Goal: Information Seeking & Learning: Understand process/instructions

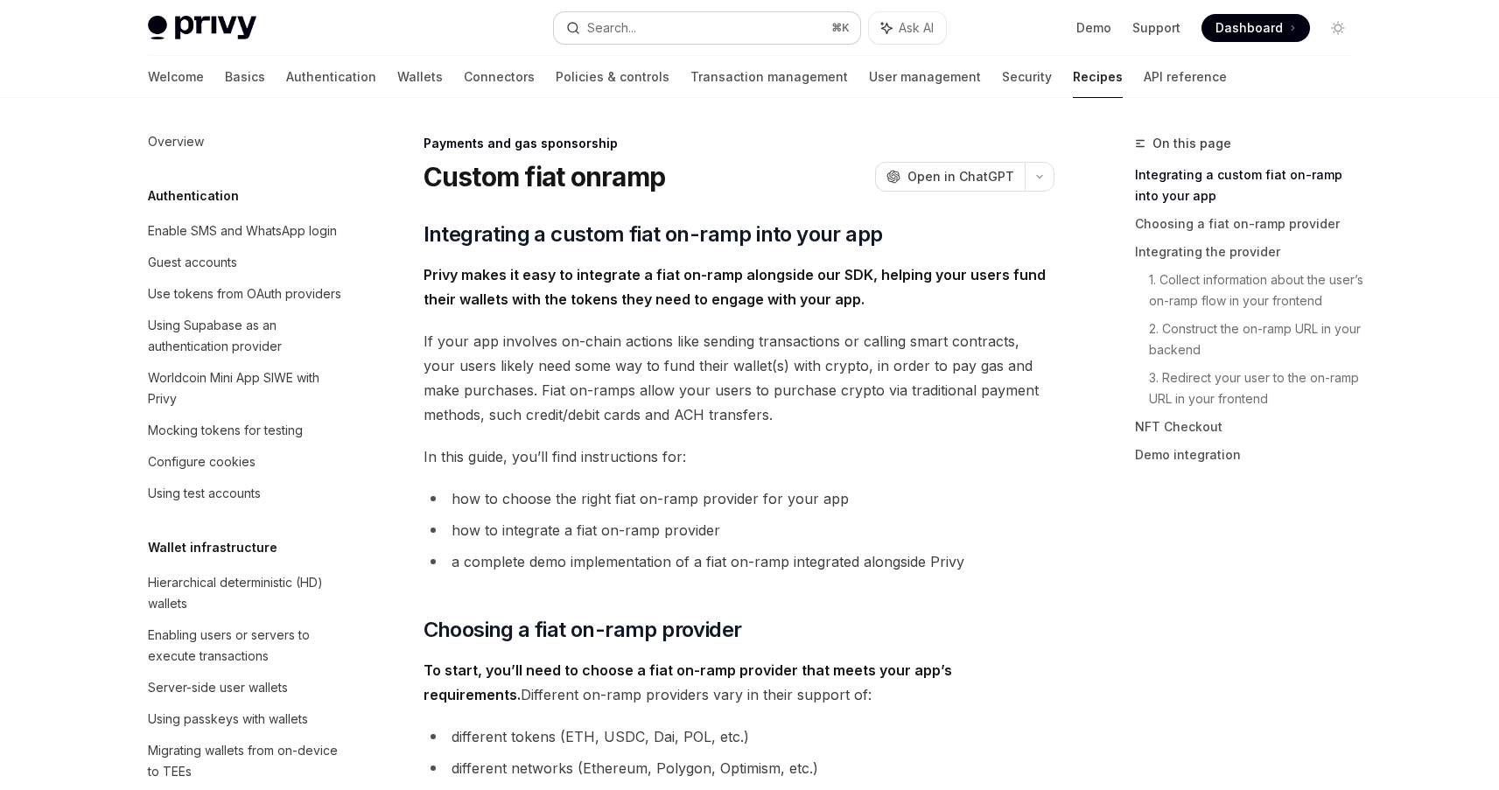
click at [632, 26] on div "Search..." at bounding box center [611, 27] width 49 height 21
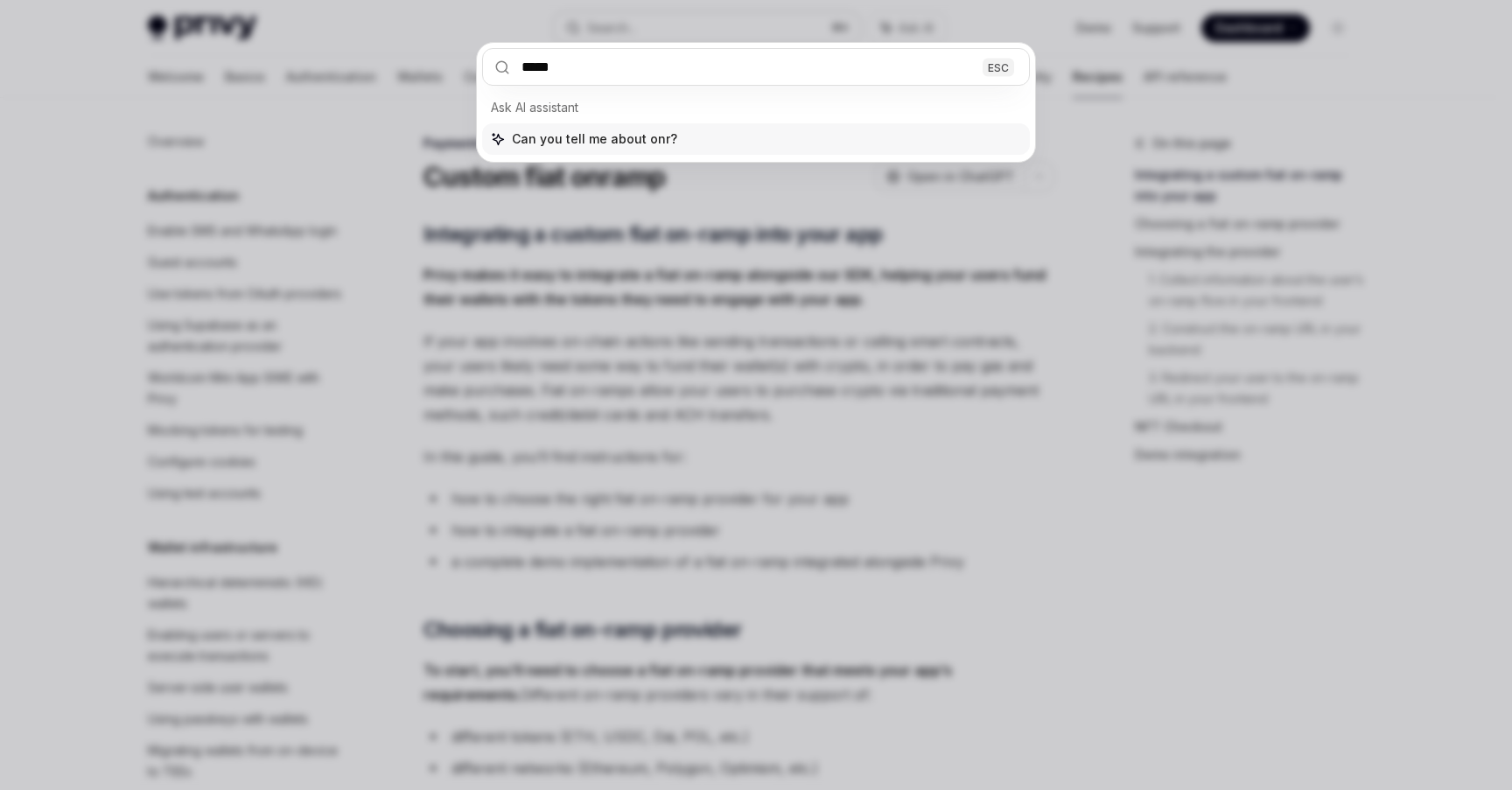
type input "******"
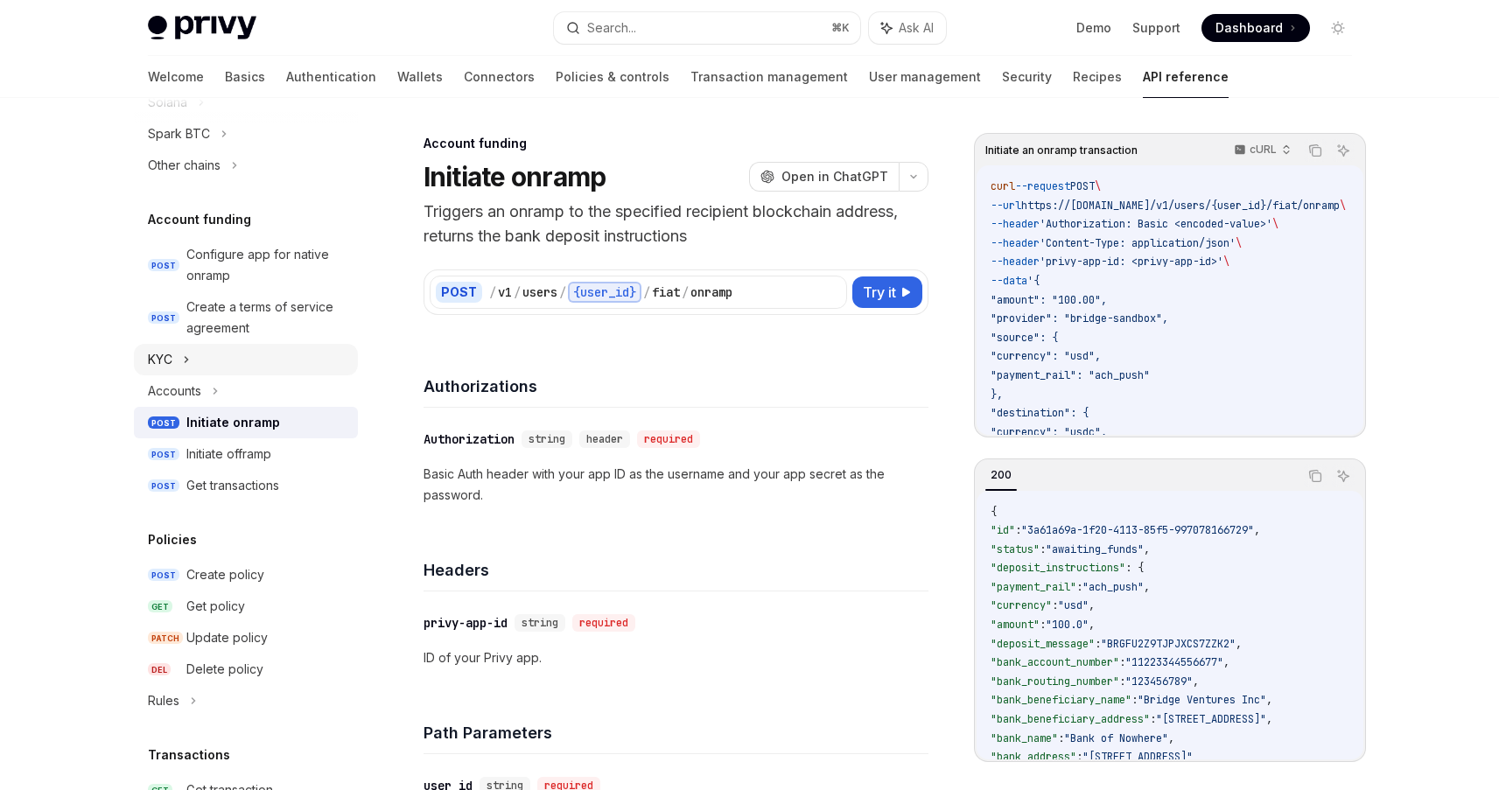
scroll to position [556, 0]
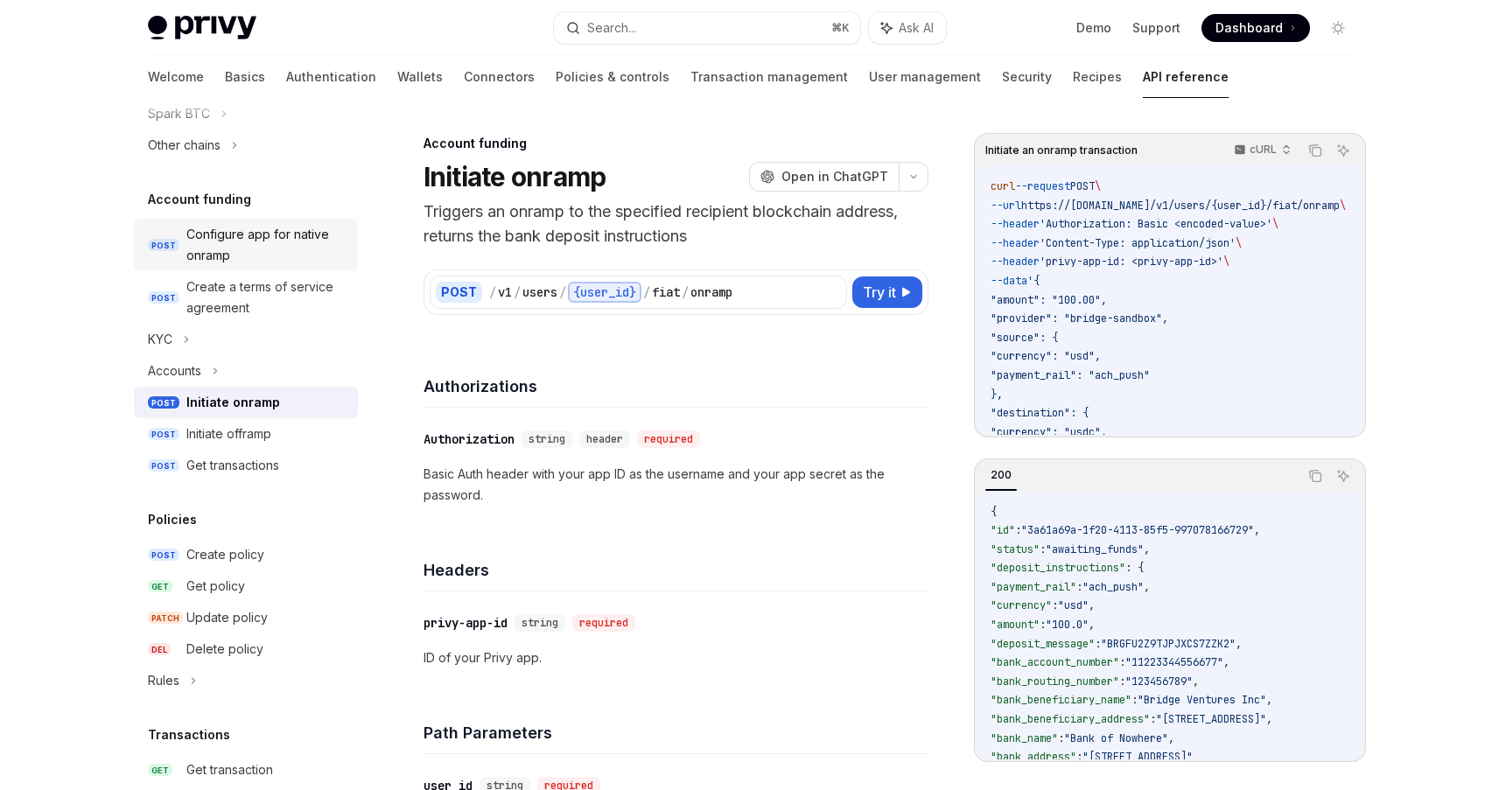
click at [301, 228] on div "Configure app for native onramp" at bounding box center [266, 245] width 161 height 42
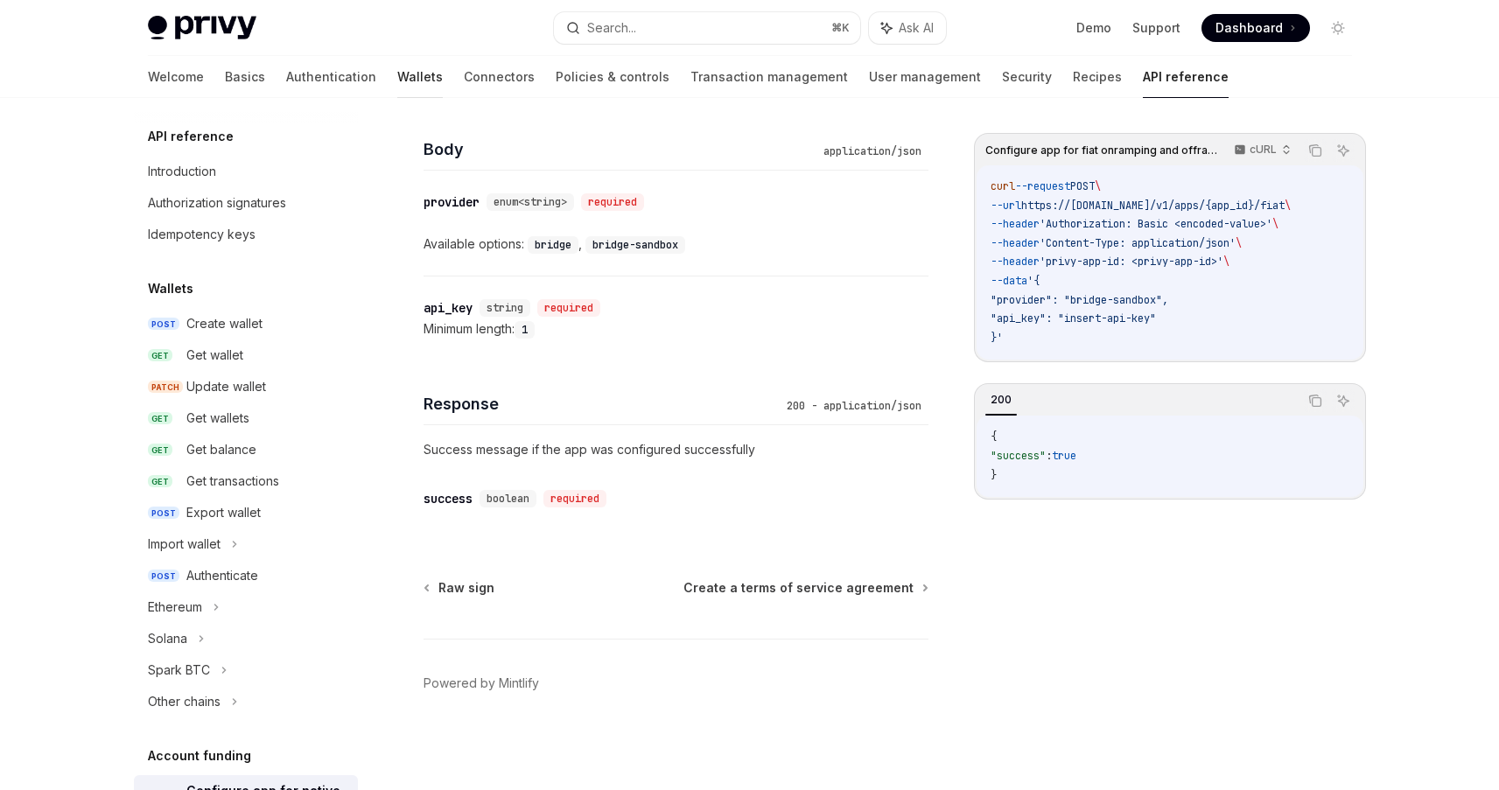
click at [397, 77] on link "Wallets" at bounding box center [419, 77] width 45 height 42
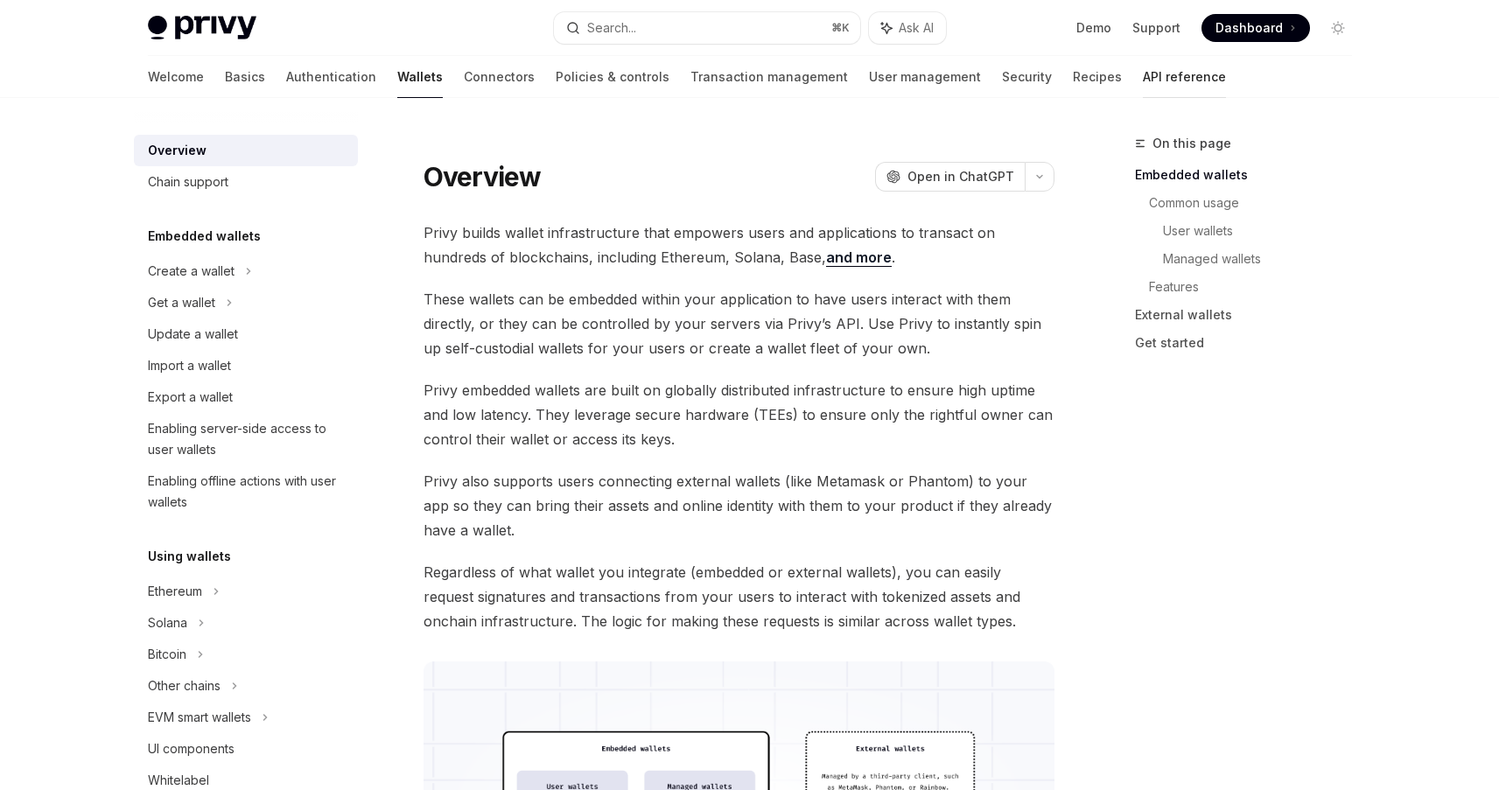
click at [1143, 89] on link "API reference" at bounding box center [1184, 77] width 83 height 42
type textarea "*"
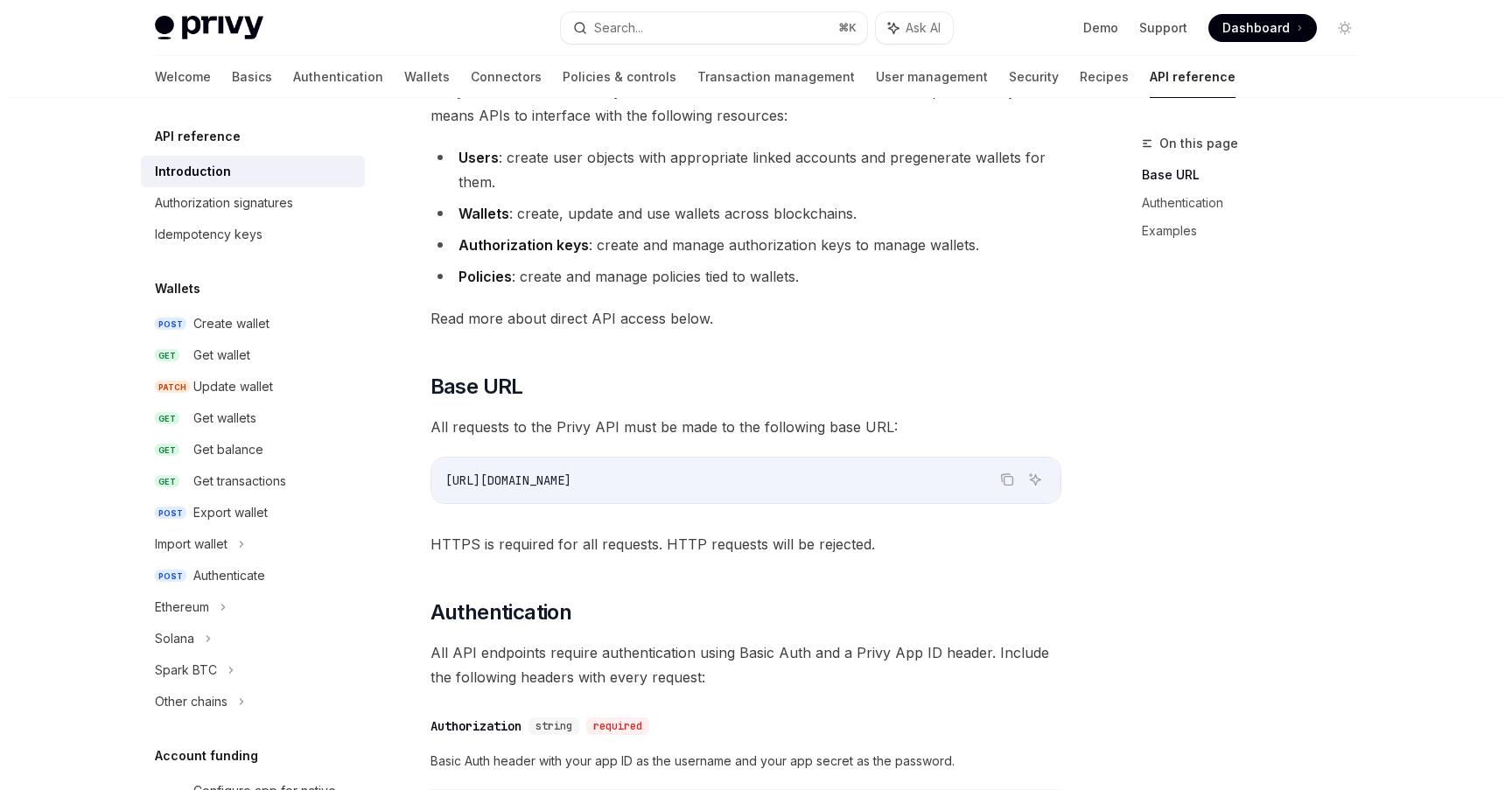
scroll to position [91, 0]
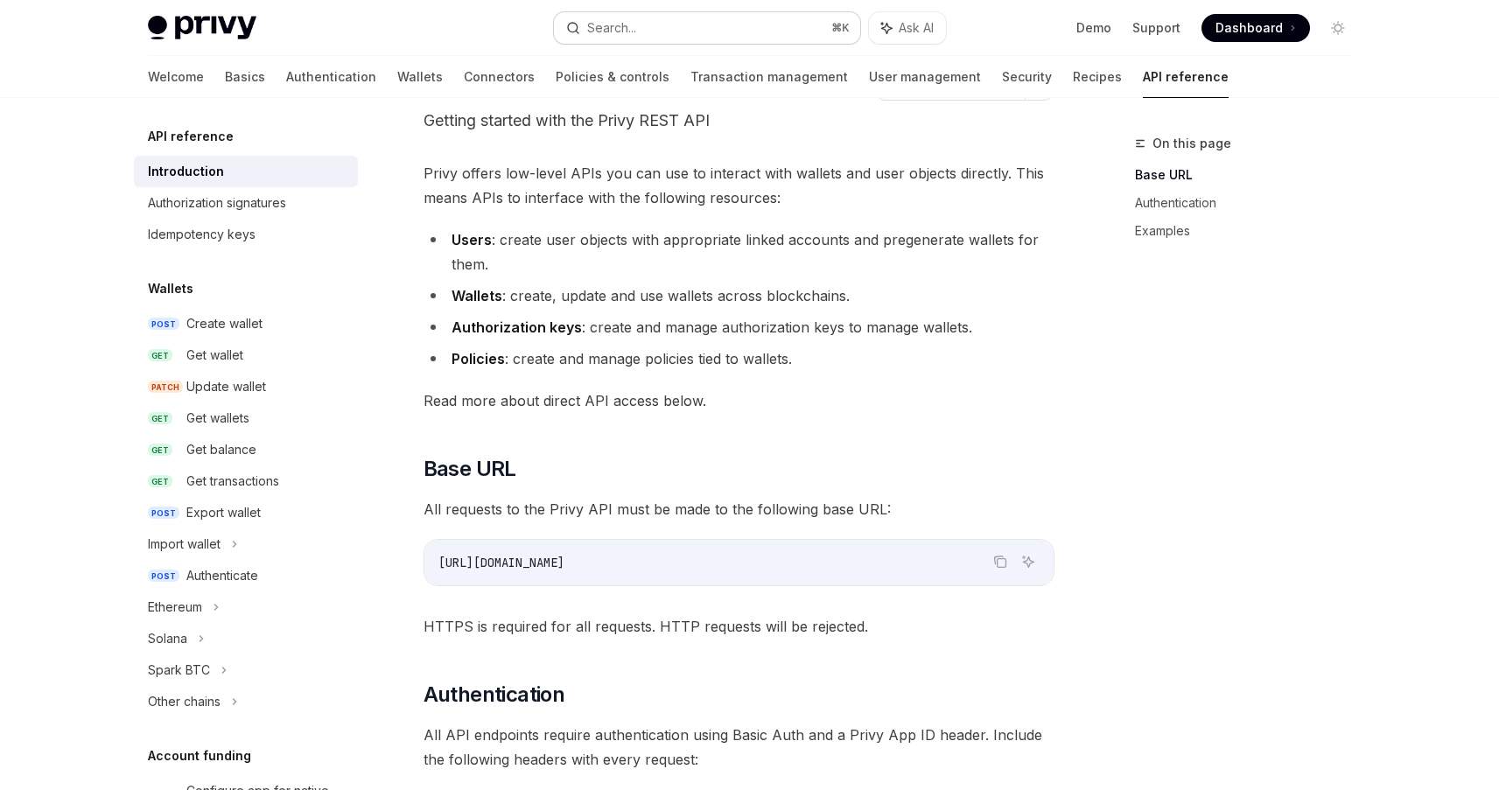
click at [689, 23] on button "Search... ⌘ K" at bounding box center [707, 27] width 306 height 31
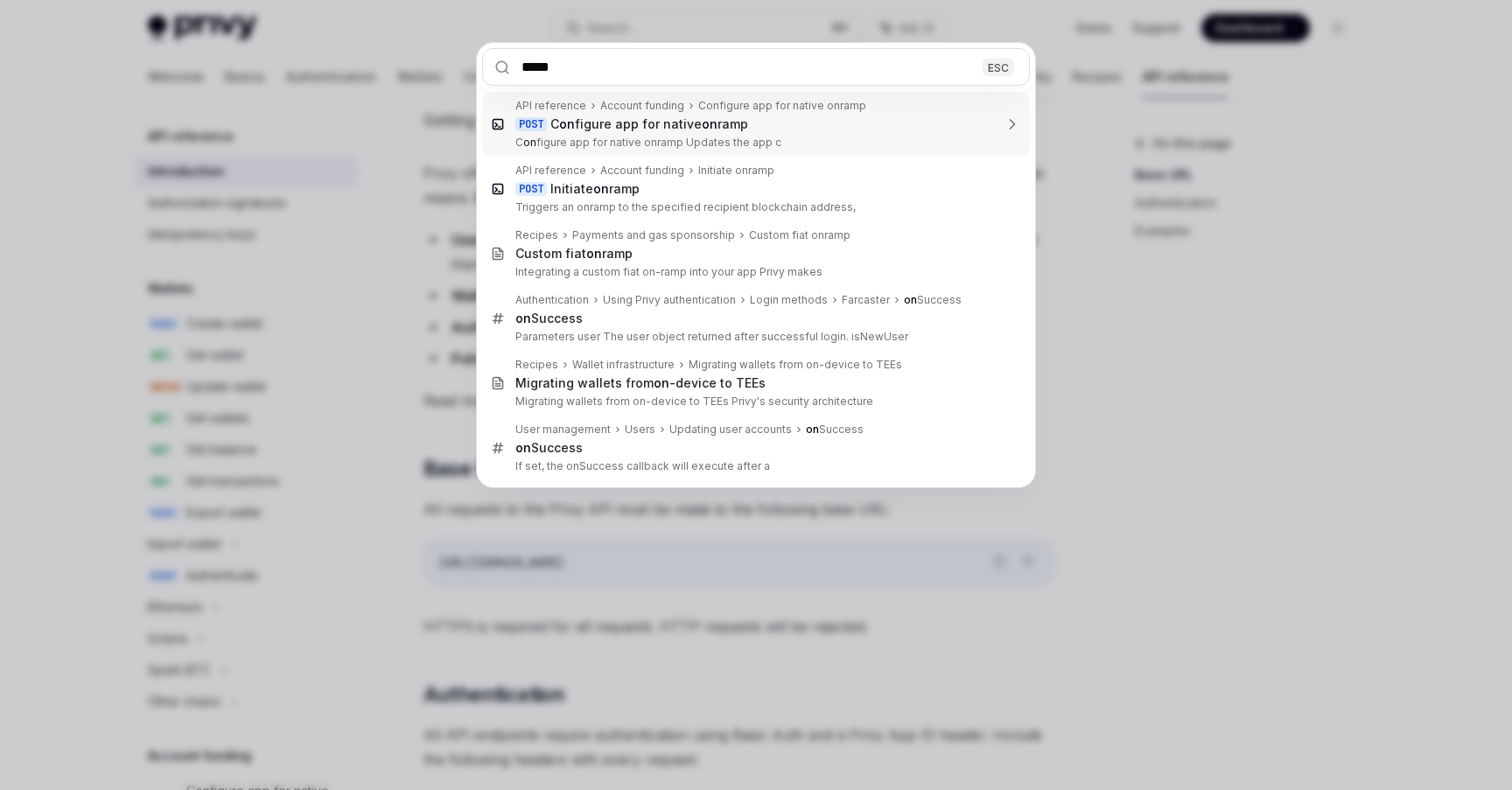
type input "******"
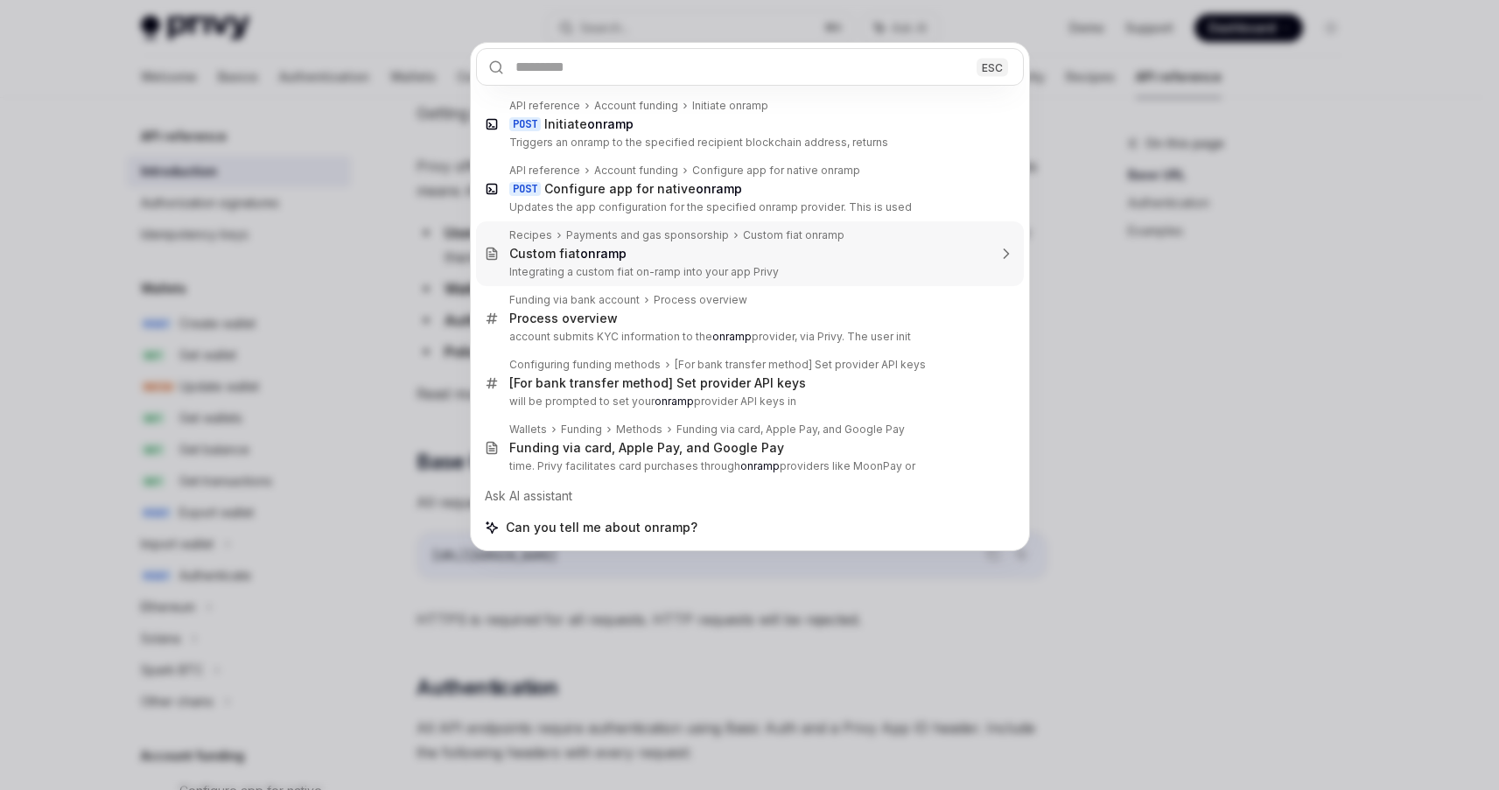
scroll to position [1325, 0]
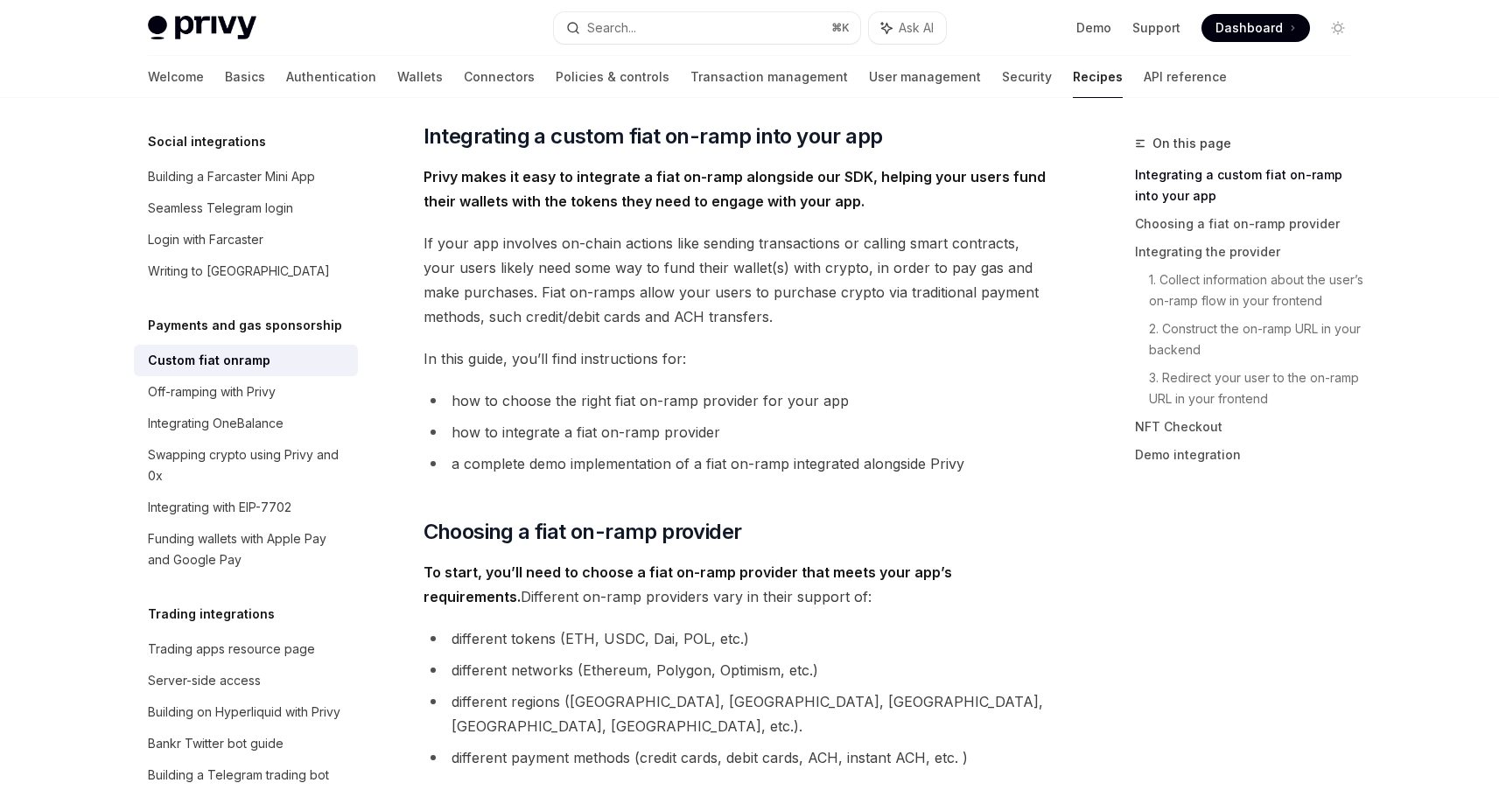
click at [585, 183] on strong "Privy makes it easy to integrate a fiat on-ramp alongside our SDK, helping your…" at bounding box center [734, 189] width 622 height 42
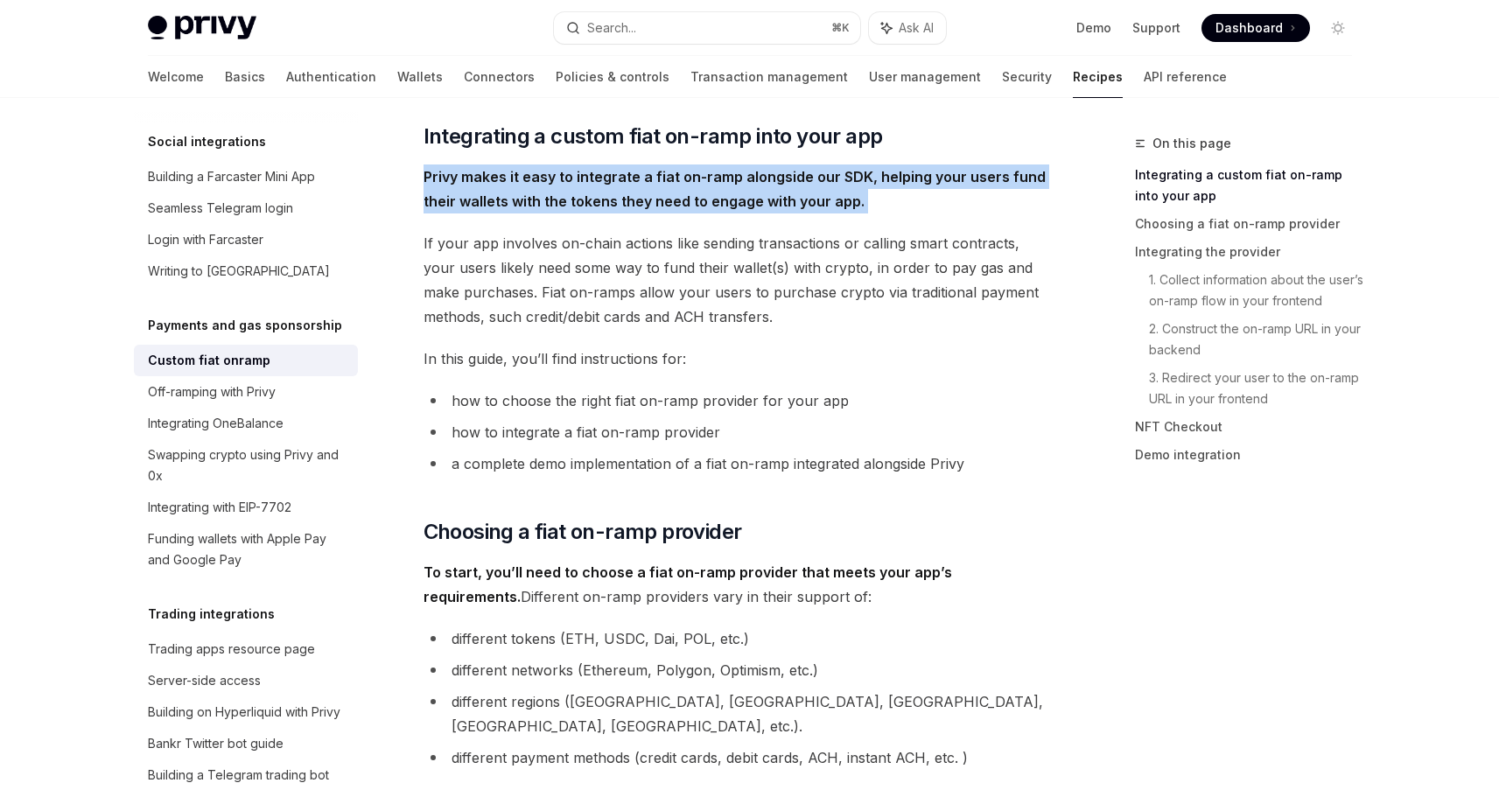
click at [585, 183] on strong "Privy makes it easy to integrate a fiat on-ramp alongside our SDK, helping your…" at bounding box center [734, 189] width 622 height 42
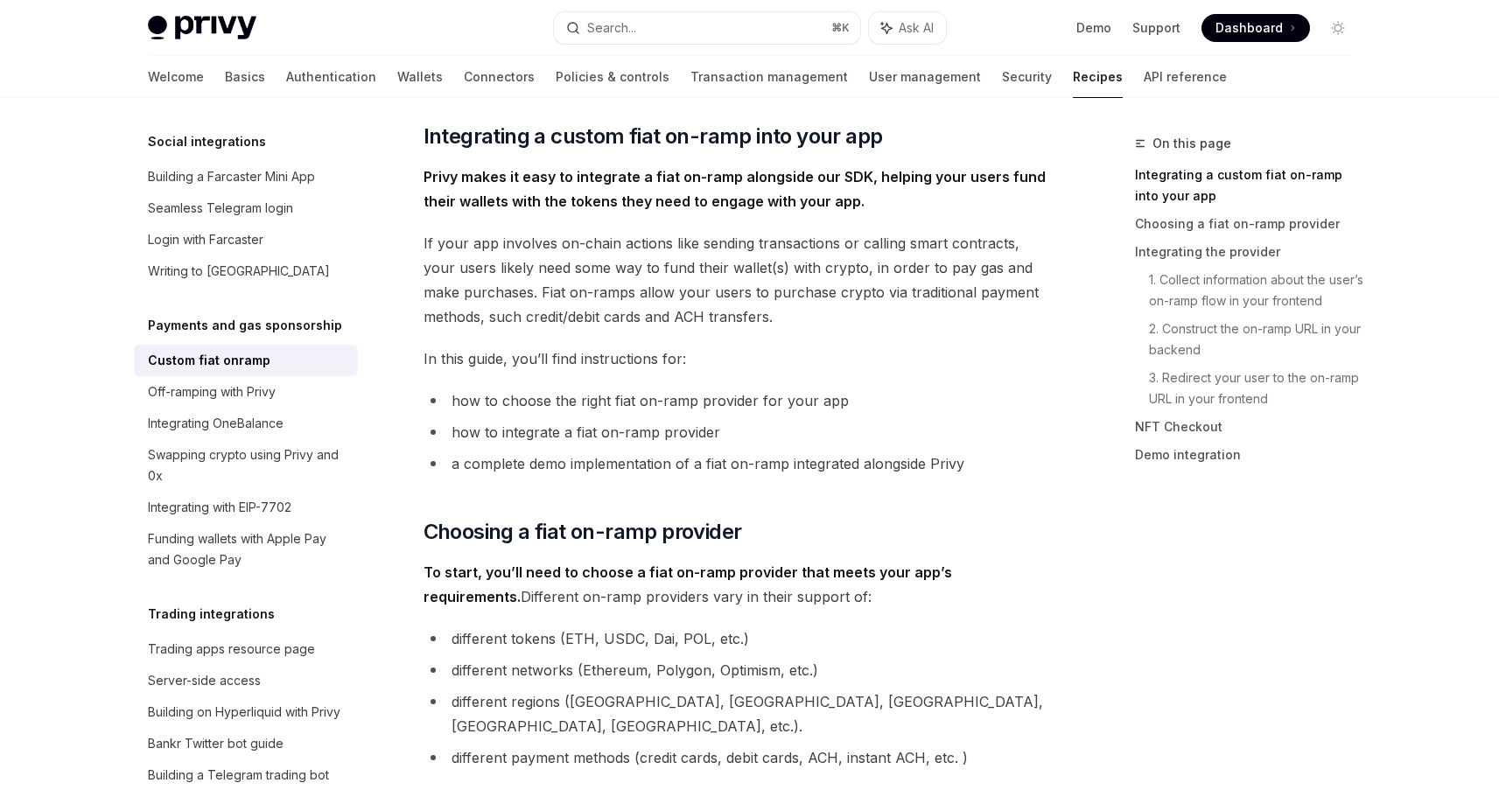
click at [560, 256] on span "If your app involves on-chain actions like sending transactions or calling smar…" at bounding box center [738, 280] width 631 height 98
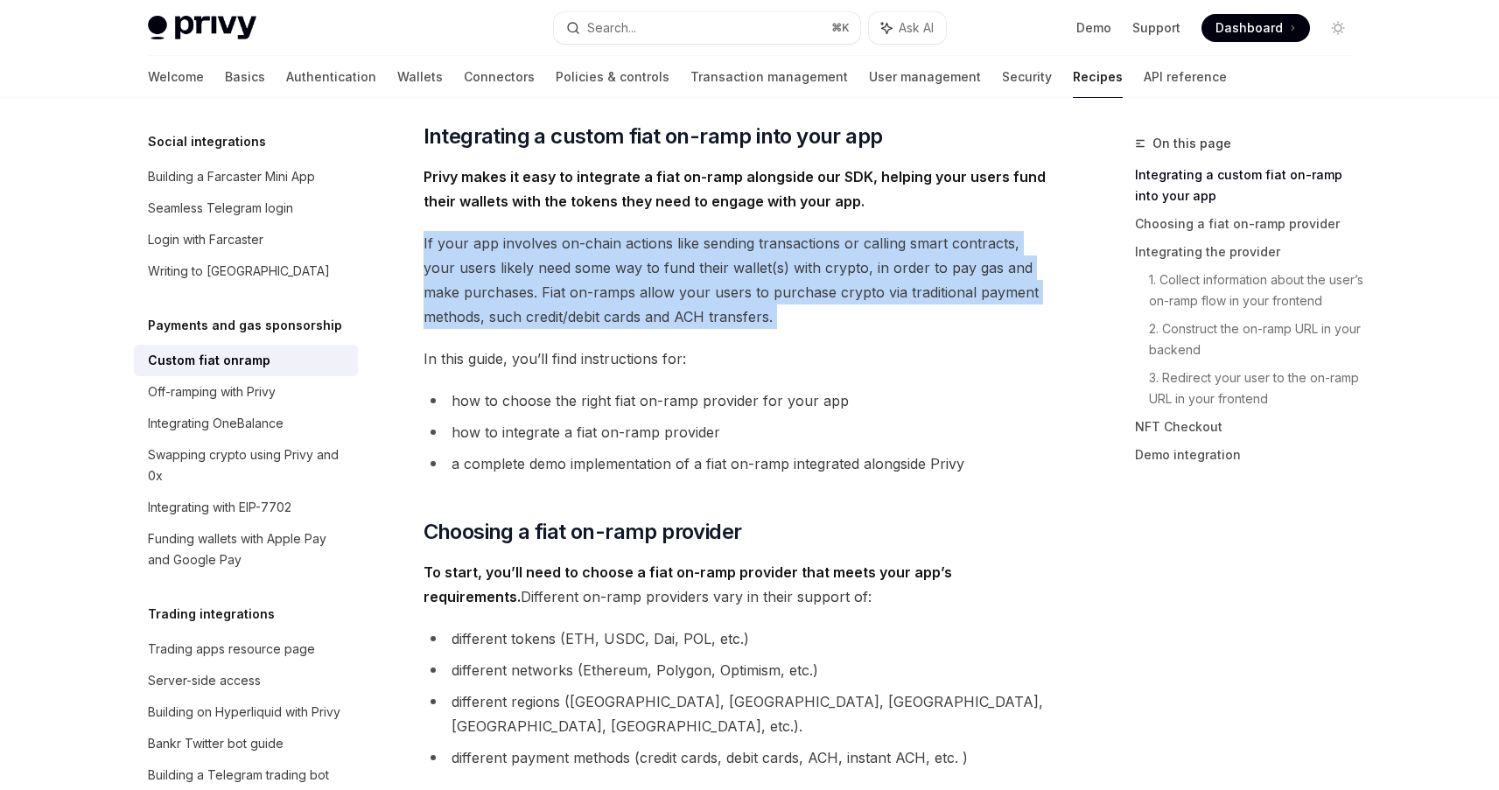
click at [560, 256] on span "If your app involves on-chain actions like sending transactions or calling smar…" at bounding box center [738, 280] width 631 height 98
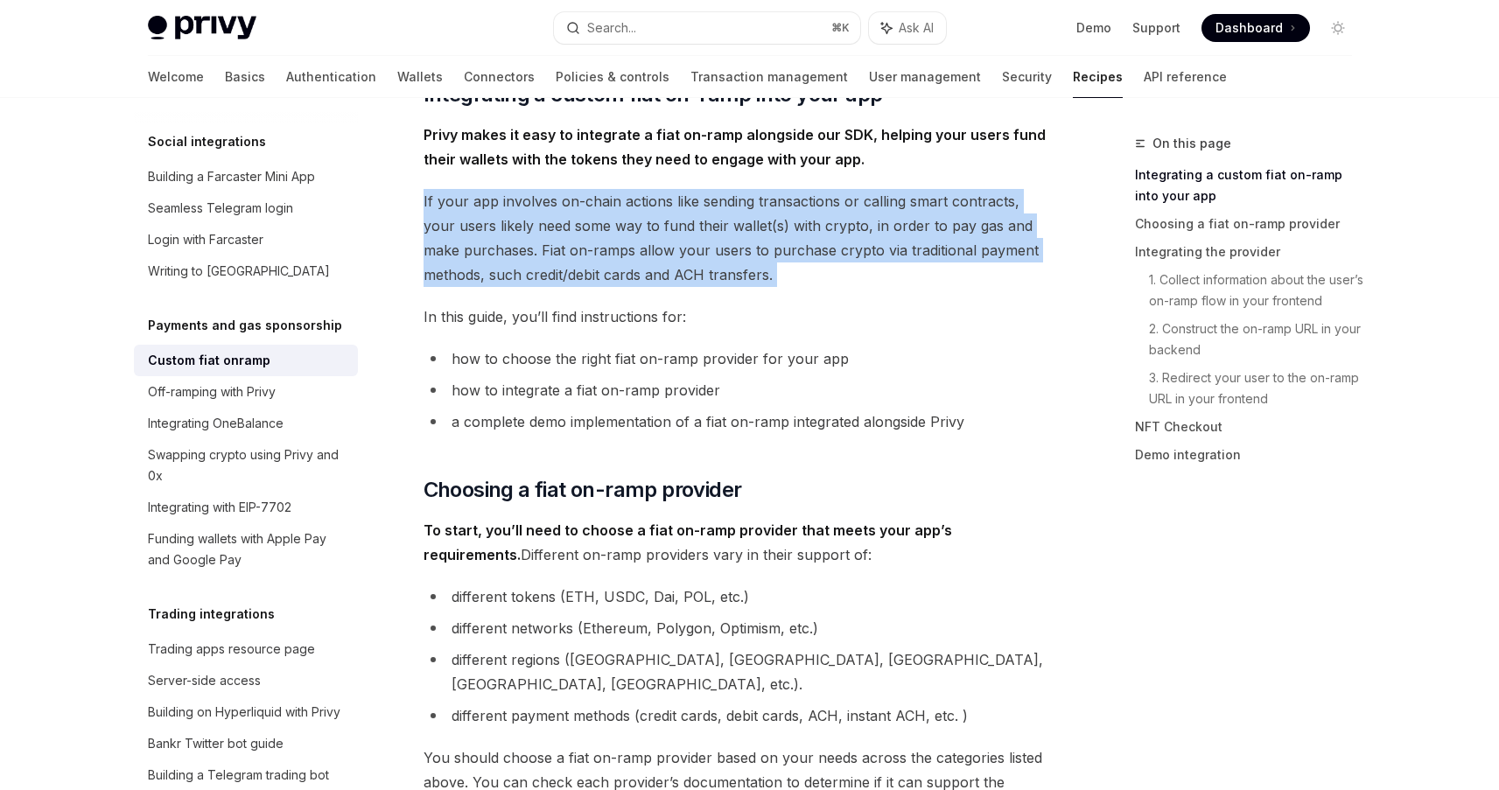
click at [560, 256] on span "If your app involves on-chain actions like sending transactions or calling smar…" at bounding box center [738, 238] width 631 height 98
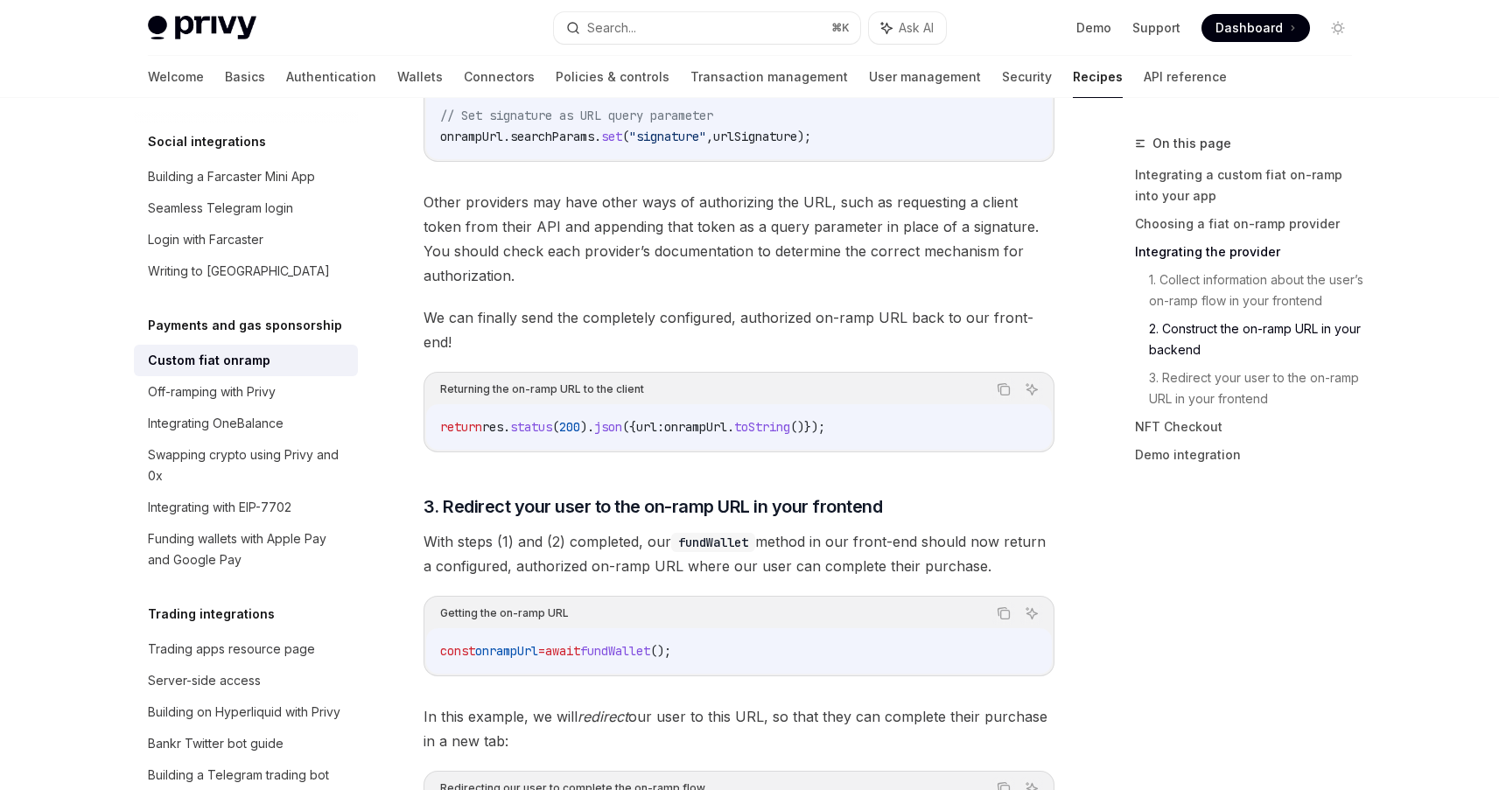
scroll to position [5426, 0]
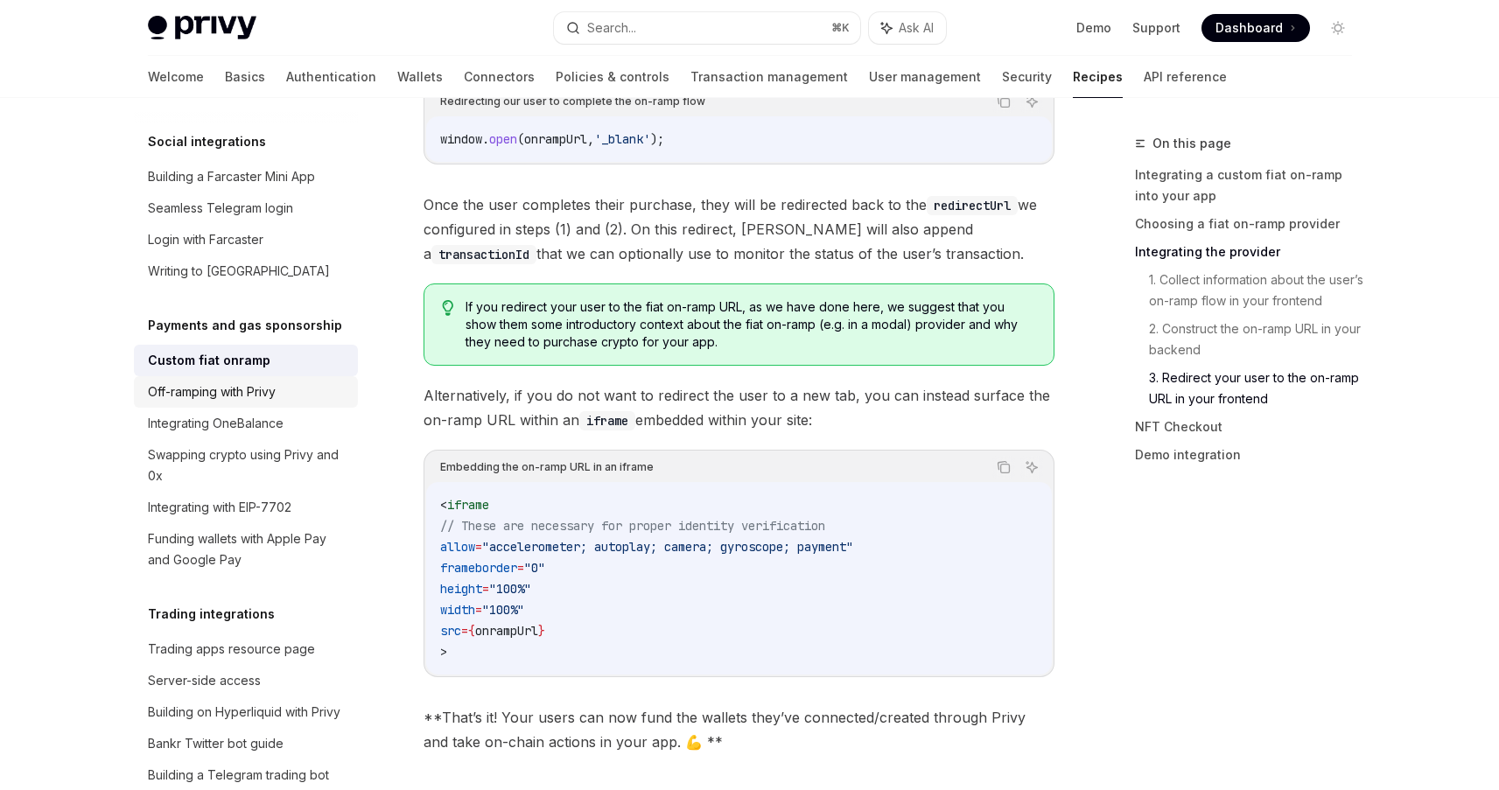
click at [287, 402] on div "Off-ramping with Privy" at bounding box center [247, 391] width 199 height 21
type textarea "*"
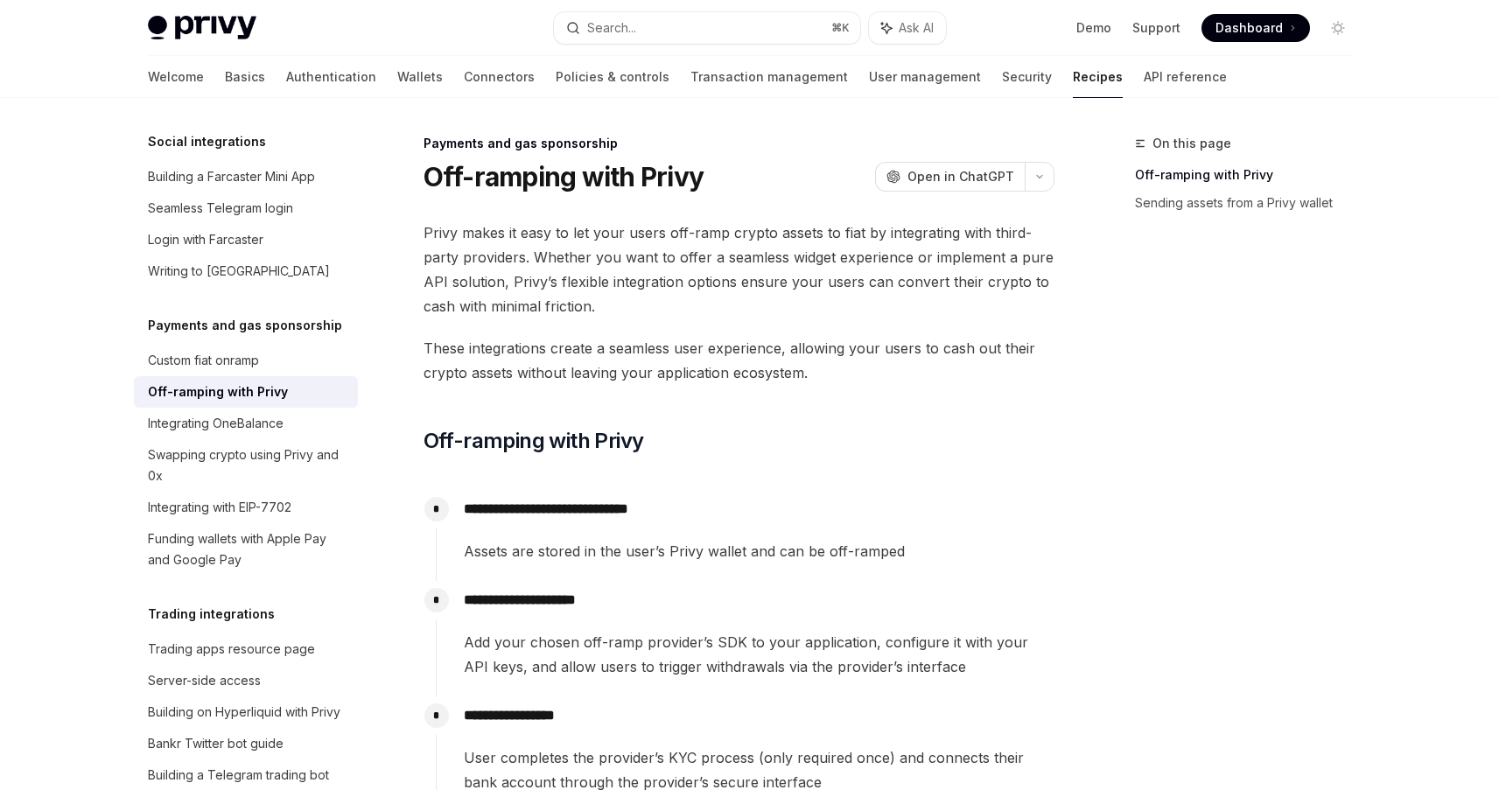
click at [512, 272] on span "Privy makes it easy to let your users off-ramp crypto assets to fiat by integra…" at bounding box center [738, 269] width 631 height 98
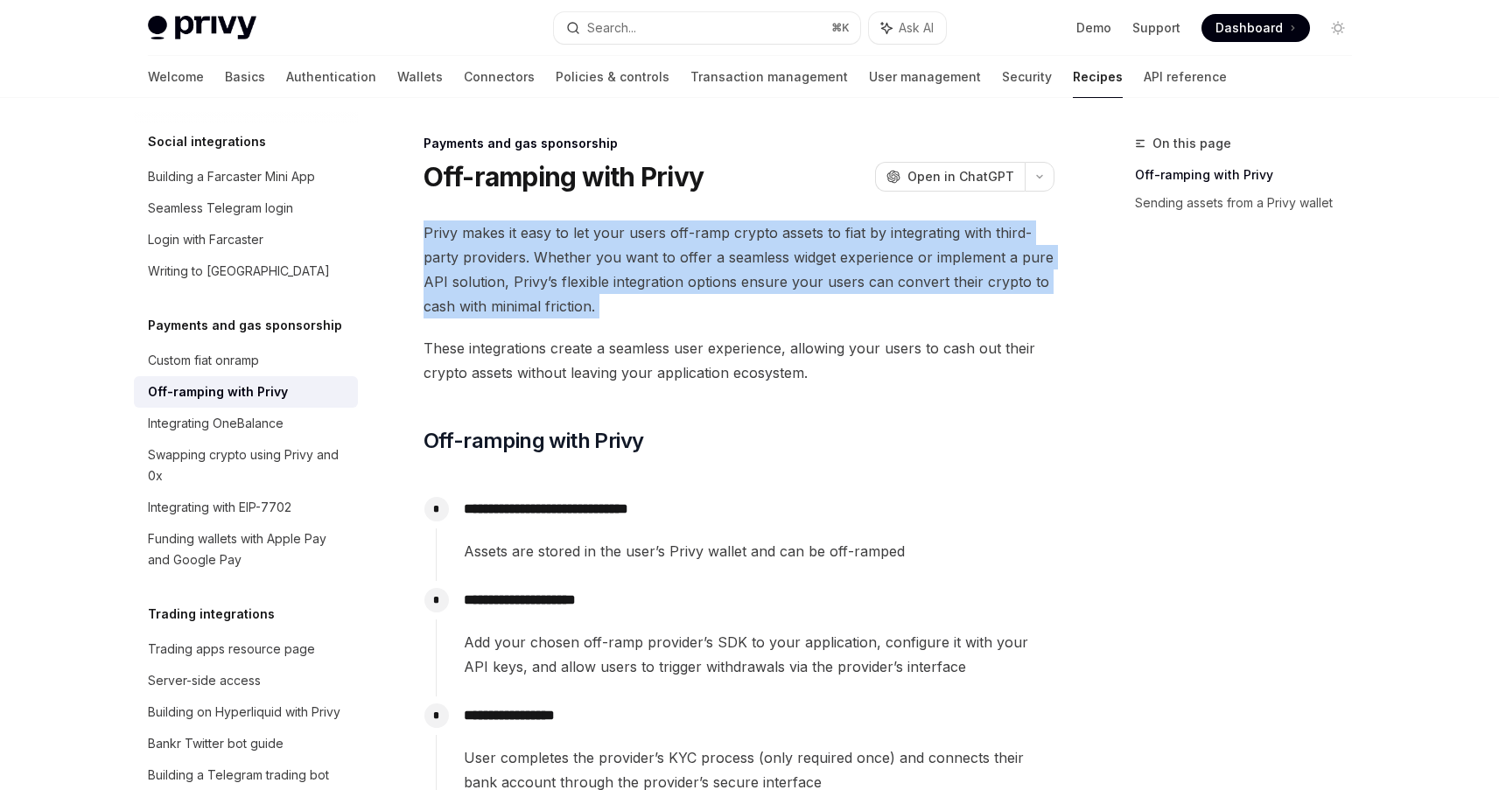
click at [512, 272] on span "Privy makes it easy to let your users off-ramp crypto assets to fiat by integra…" at bounding box center [738, 269] width 631 height 98
click at [596, 238] on span "Privy makes it easy to let your users off-ramp crypto assets to fiat by integra…" at bounding box center [738, 269] width 631 height 98
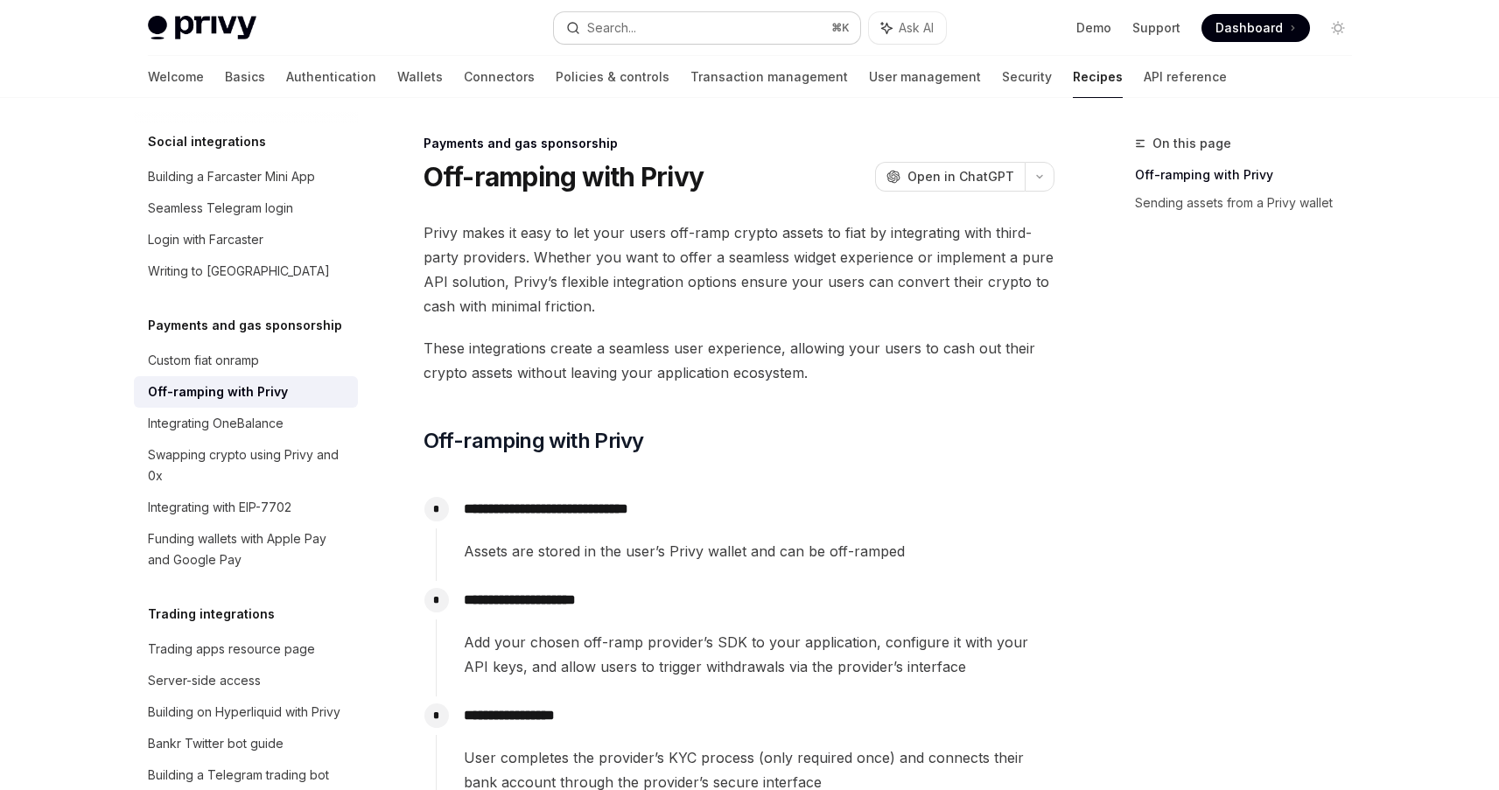
click at [692, 31] on button "Search... ⌘ K" at bounding box center [707, 27] width 306 height 31
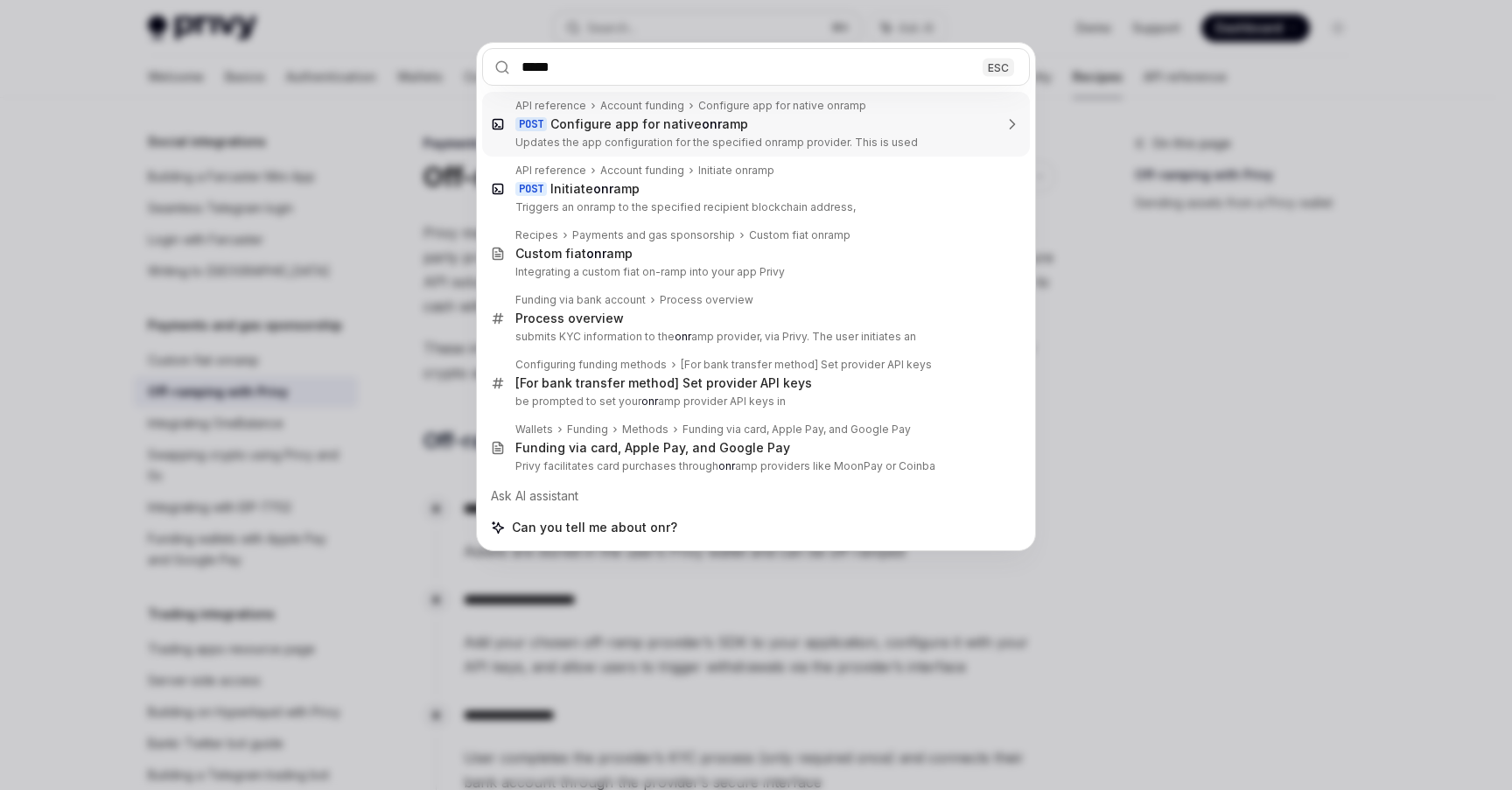
type input "******"
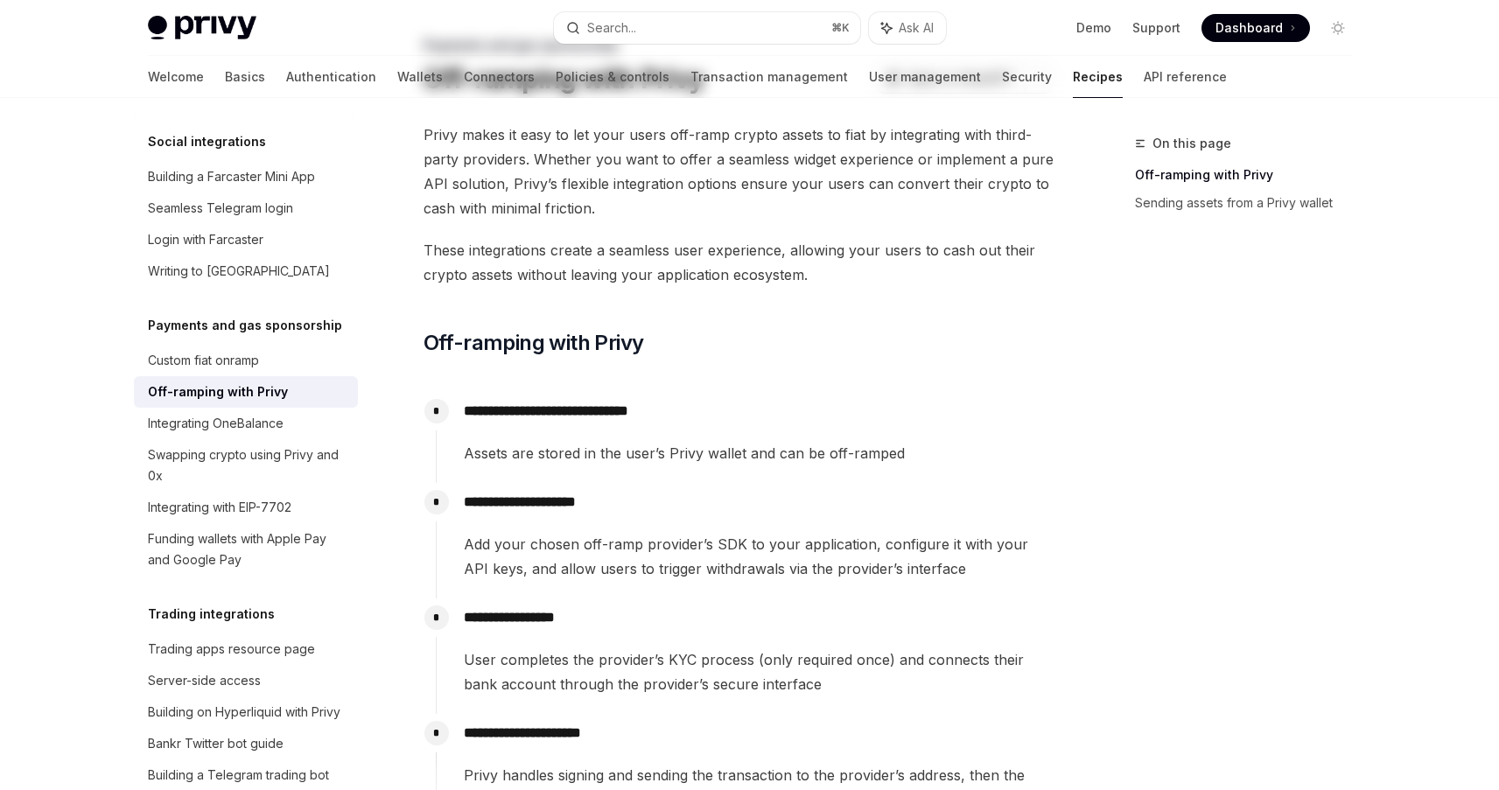
scroll to position [514, 0]
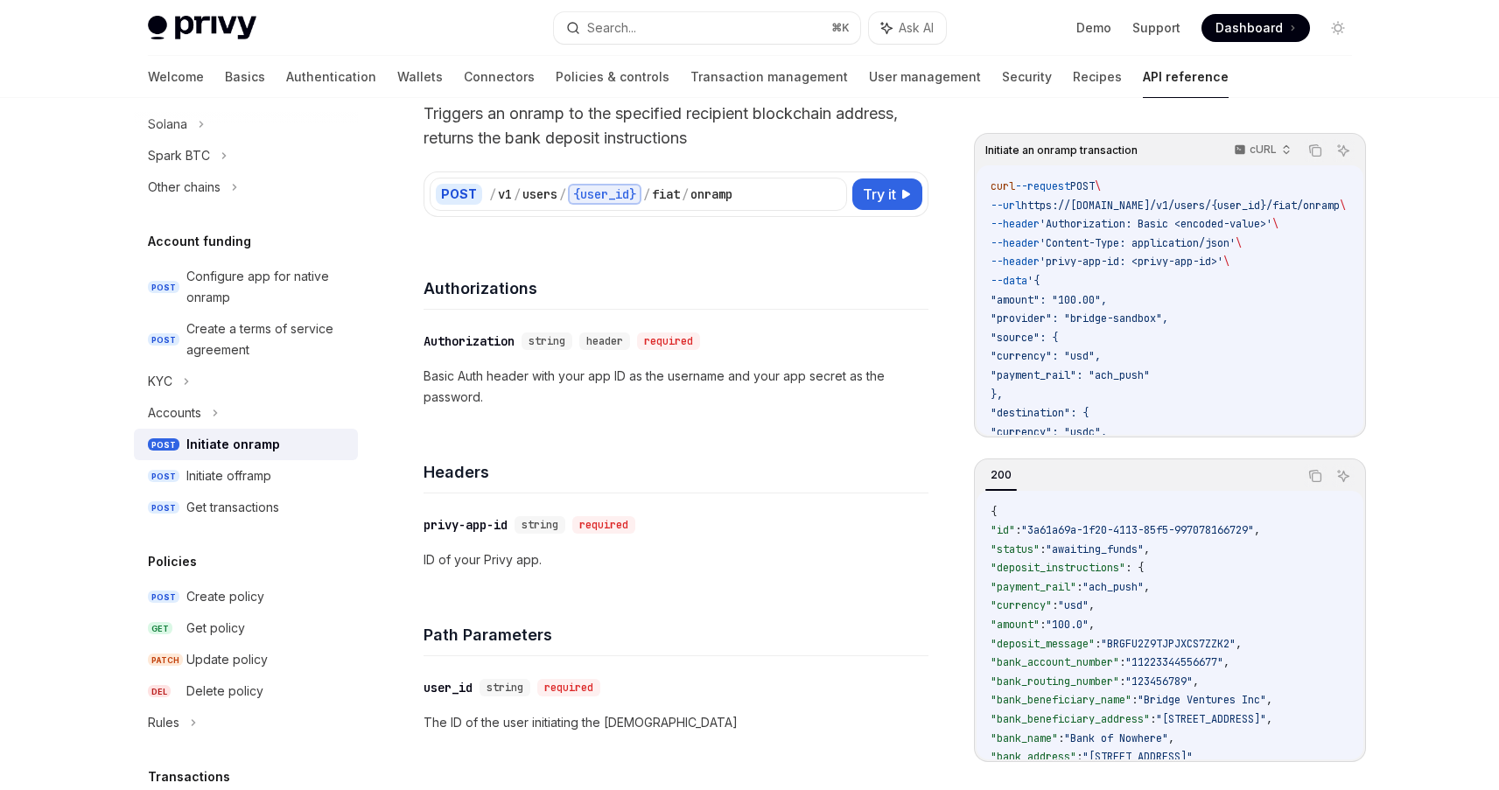
type textarea "*"
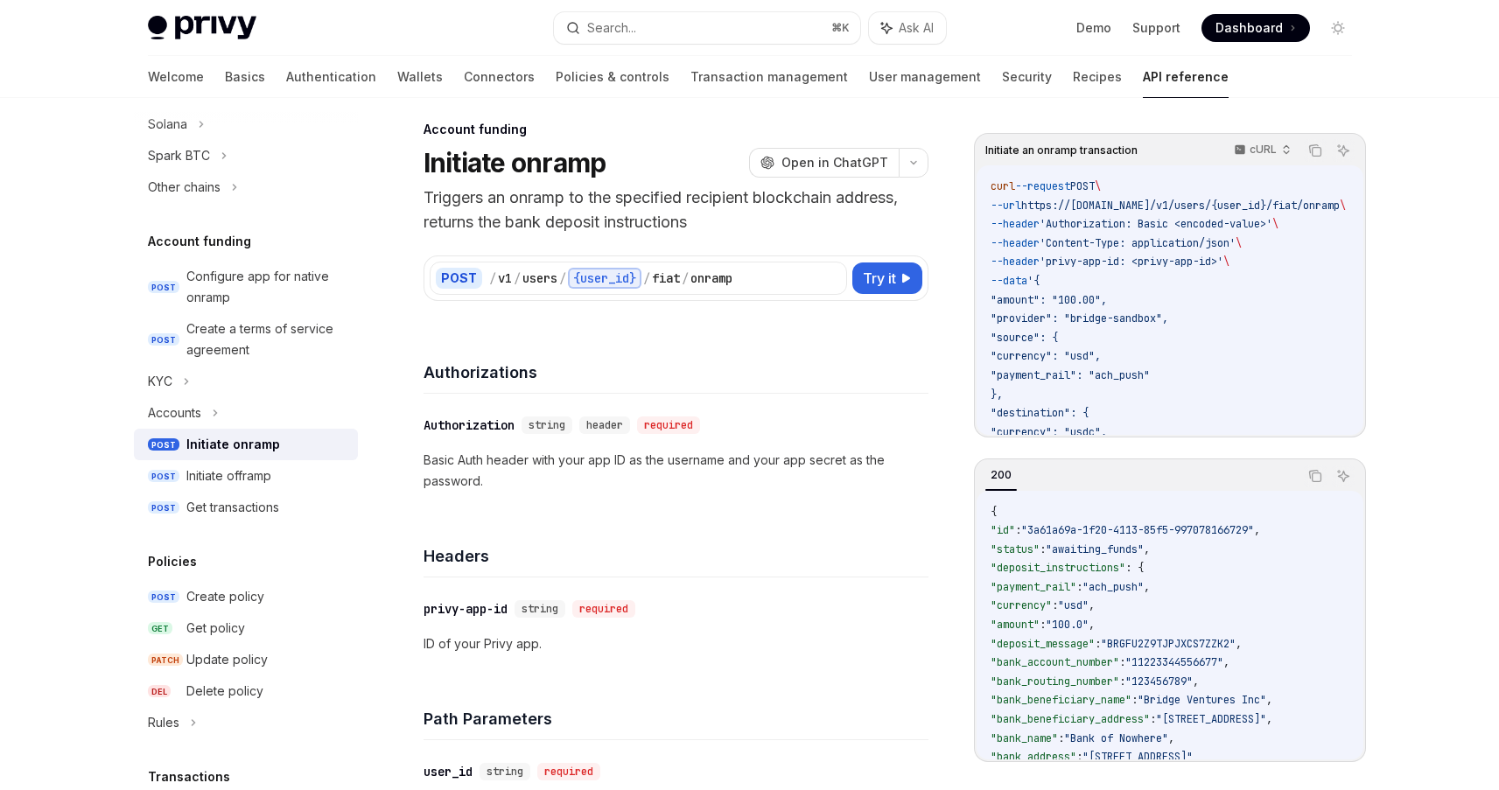
scroll to position [21, 0]
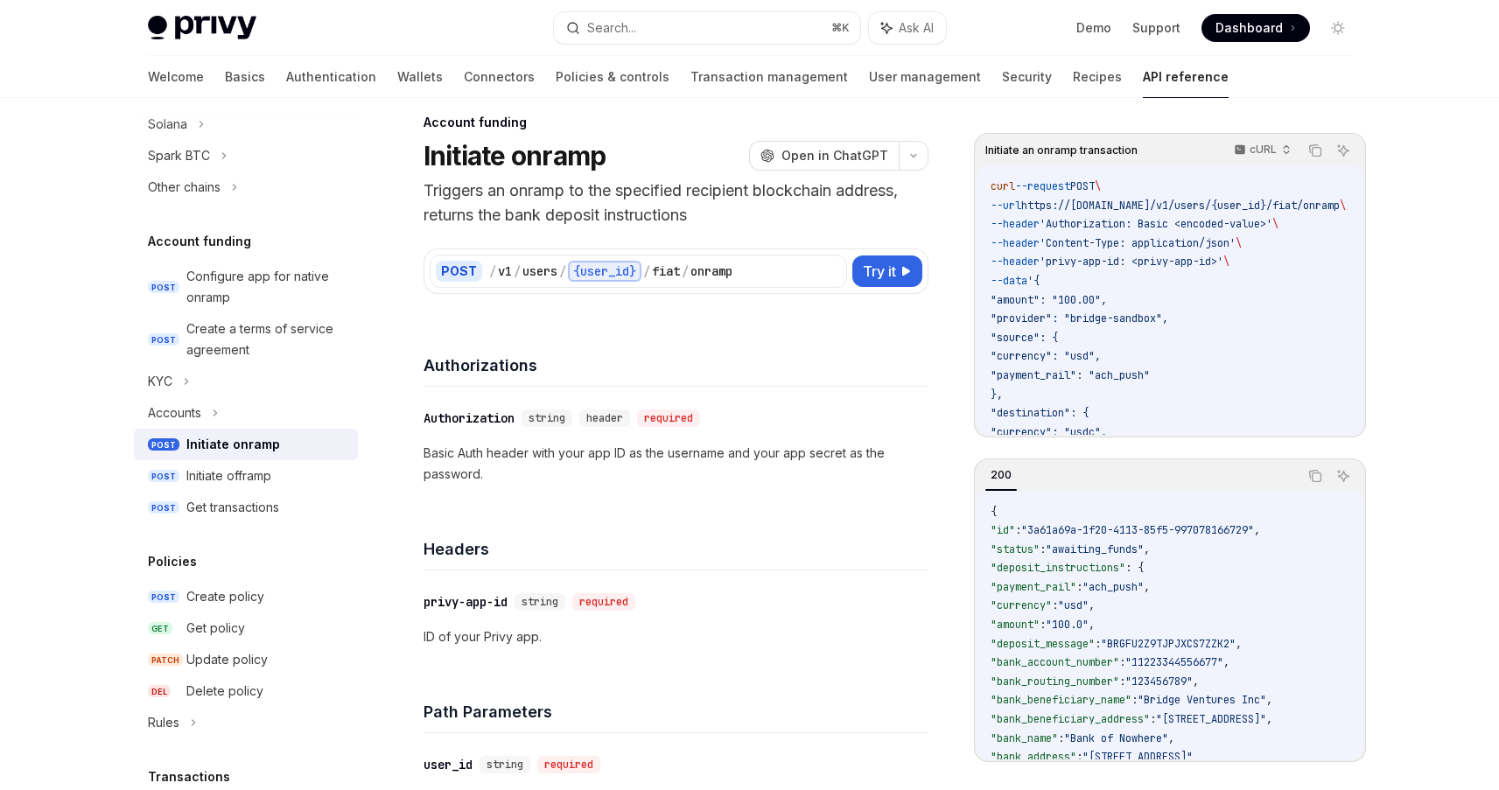
click at [623, 198] on p "Triggers an onramp to the specified recipient blockchain address, returns the b…" at bounding box center [675, 202] width 505 height 49
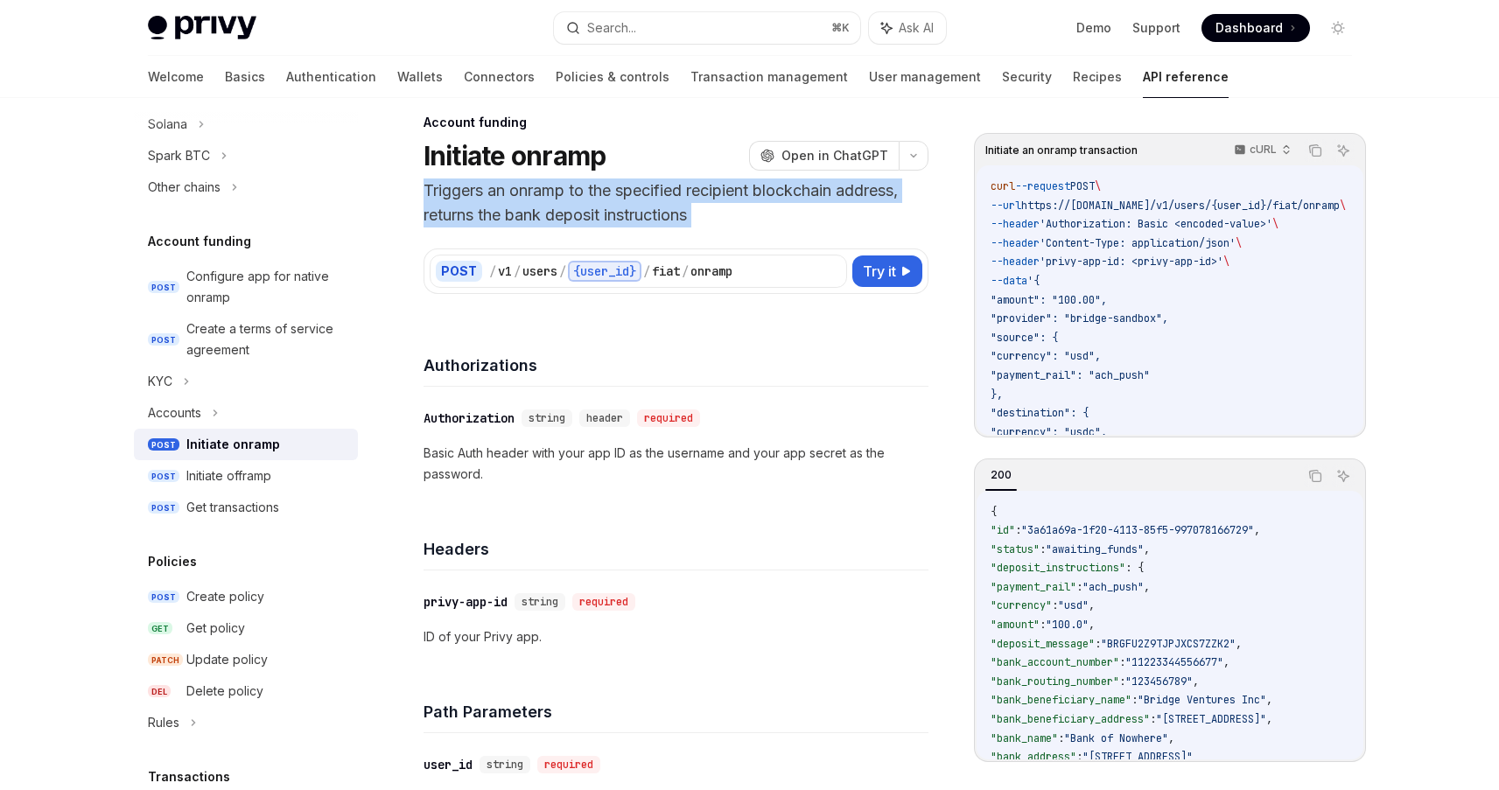
click at [623, 198] on p "Triggers an onramp to the specified recipient blockchain address, returns the b…" at bounding box center [675, 202] width 505 height 49
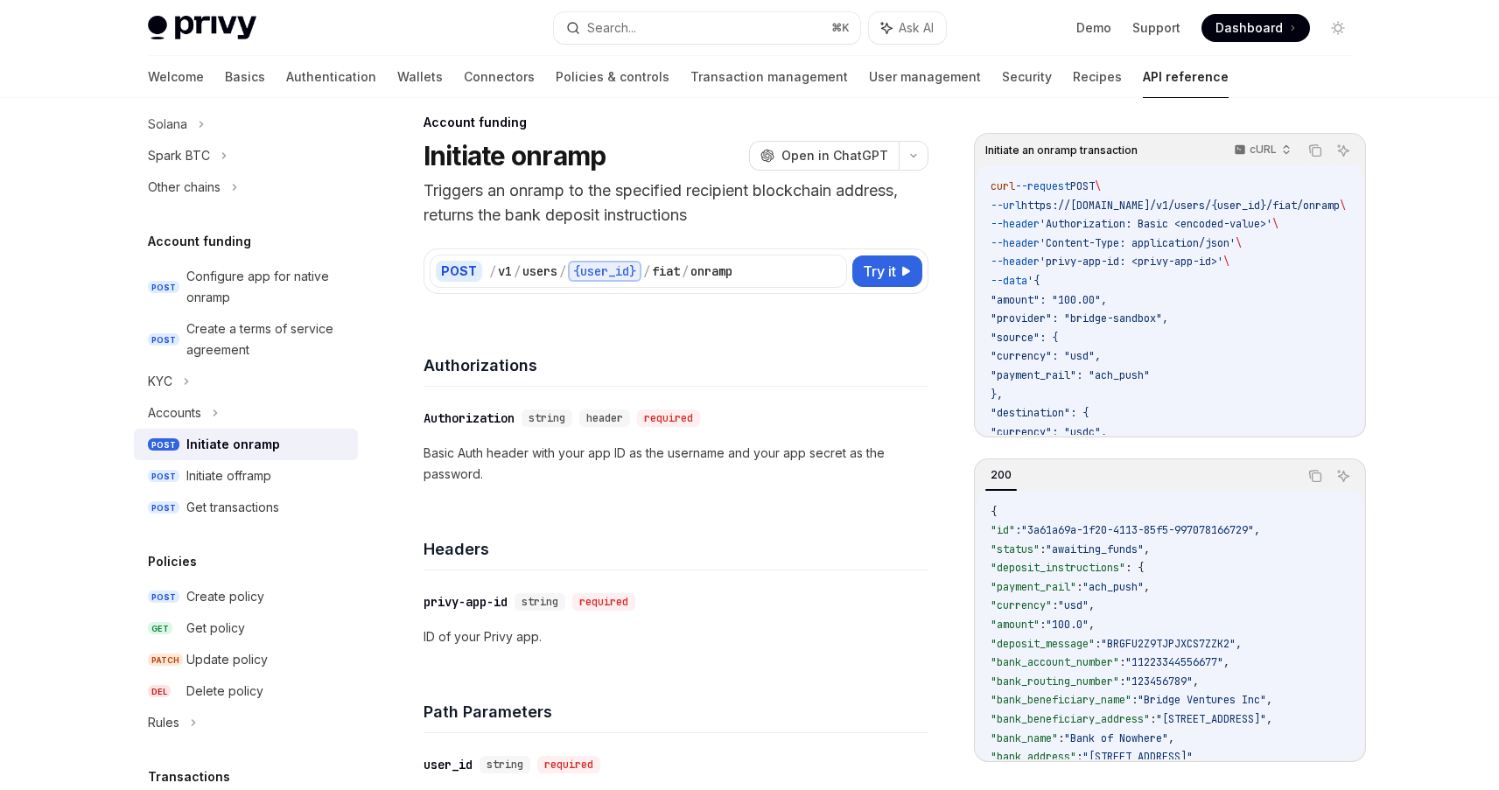
click at [642, 190] on p "Triggers an onramp to the specified recipient blockchain address, returns the b…" at bounding box center [675, 202] width 505 height 49
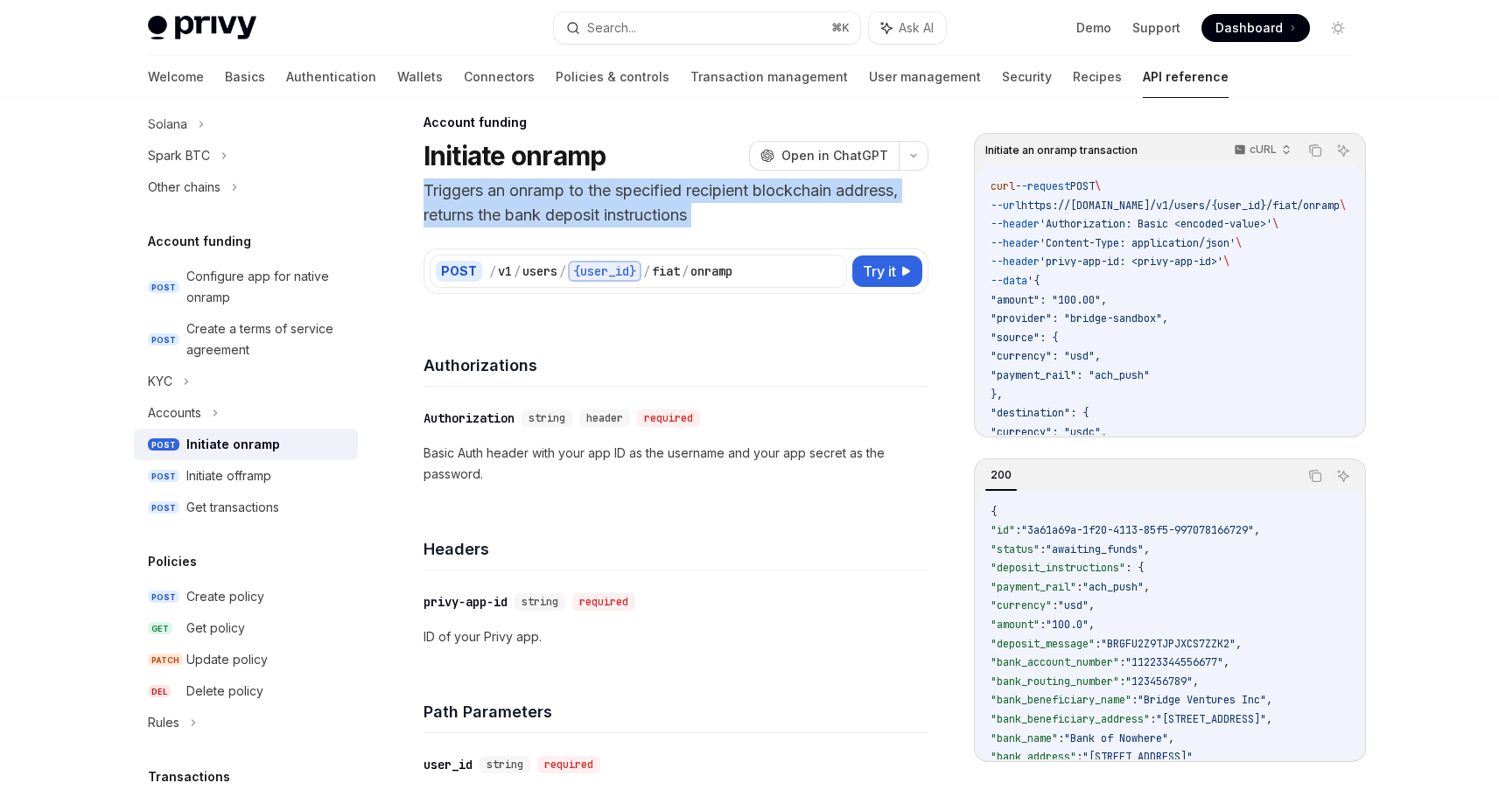
click at [642, 190] on p "Triggers an onramp to the specified recipient blockchain address, returns the b…" at bounding box center [675, 202] width 505 height 49
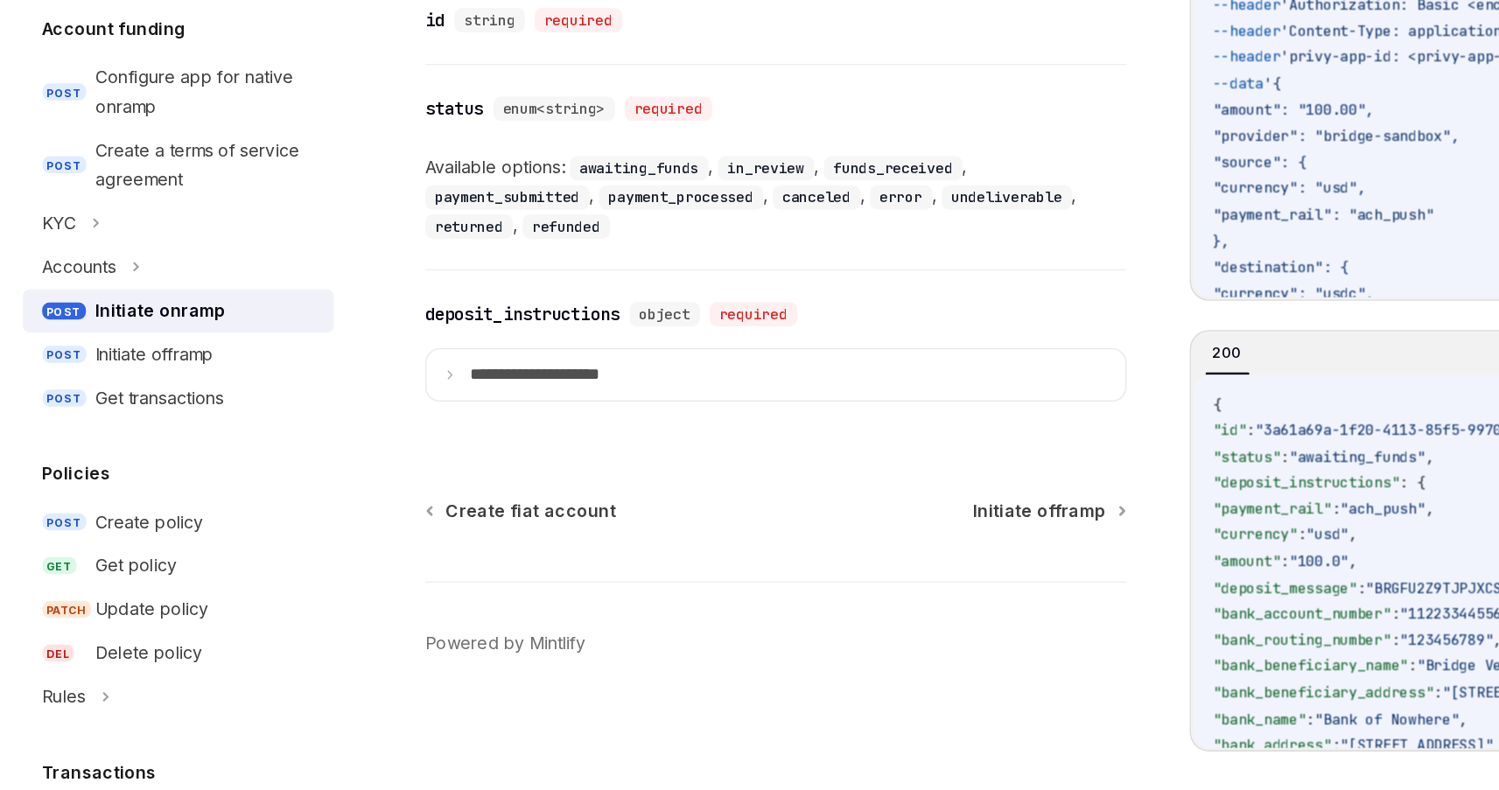
scroll to position [1241, 0]
